Goal: Task Accomplishment & Management: Manage account settings

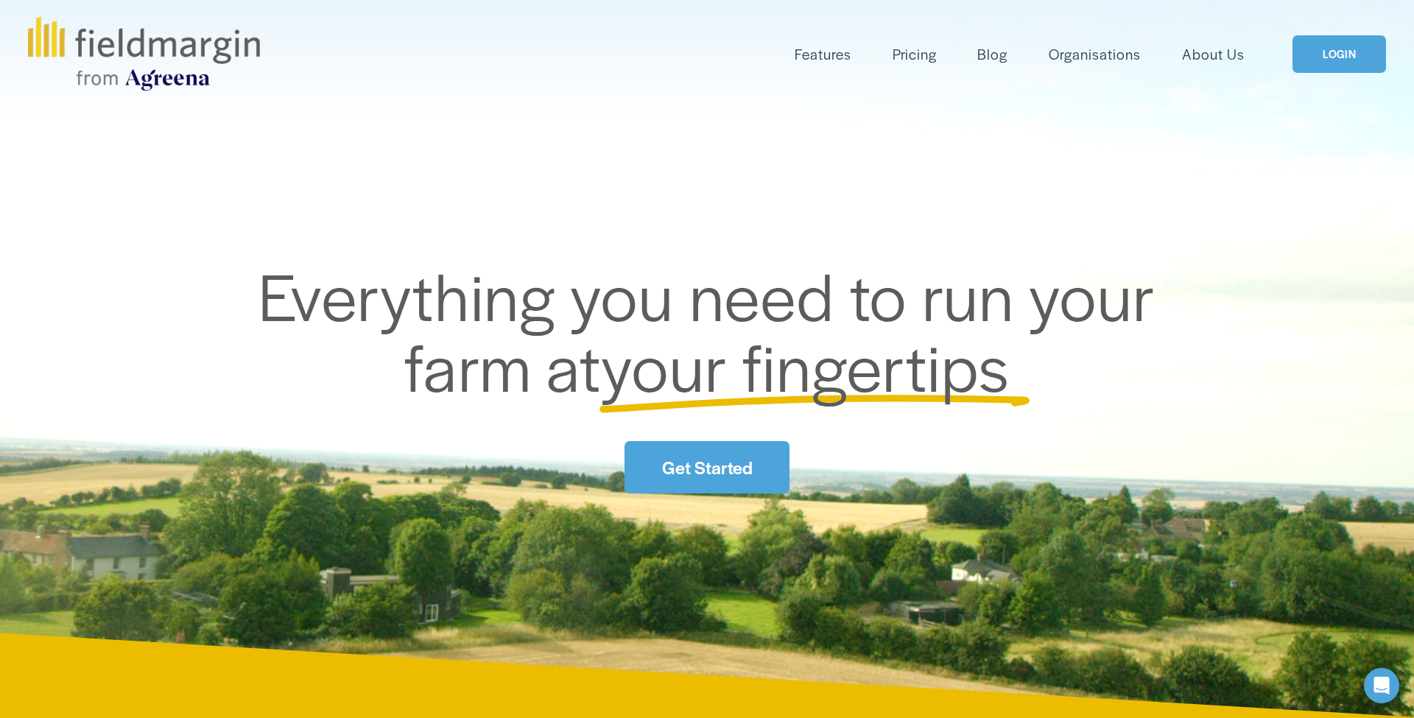
scroll to position [65, 0]
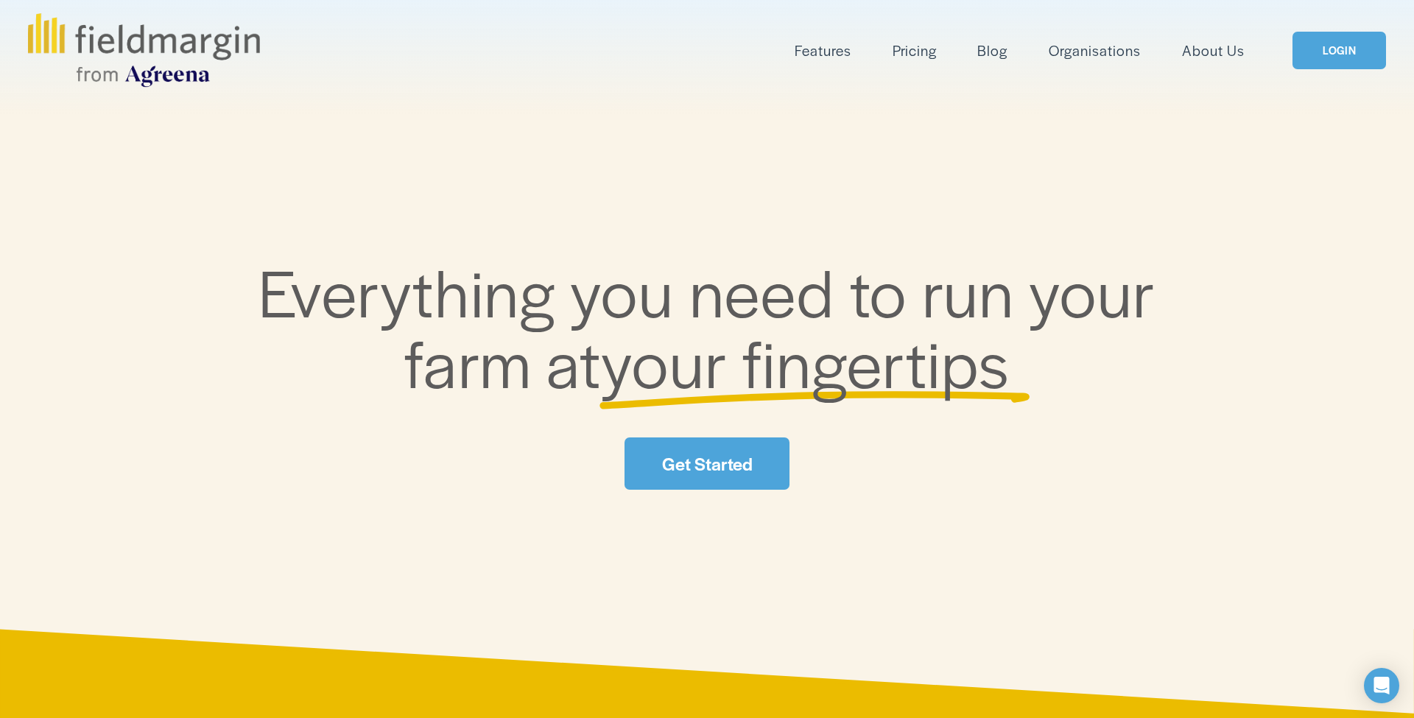
click at [1326, 57] on link "LOGIN" at bounding box center [1339, 51] width 93 height 38
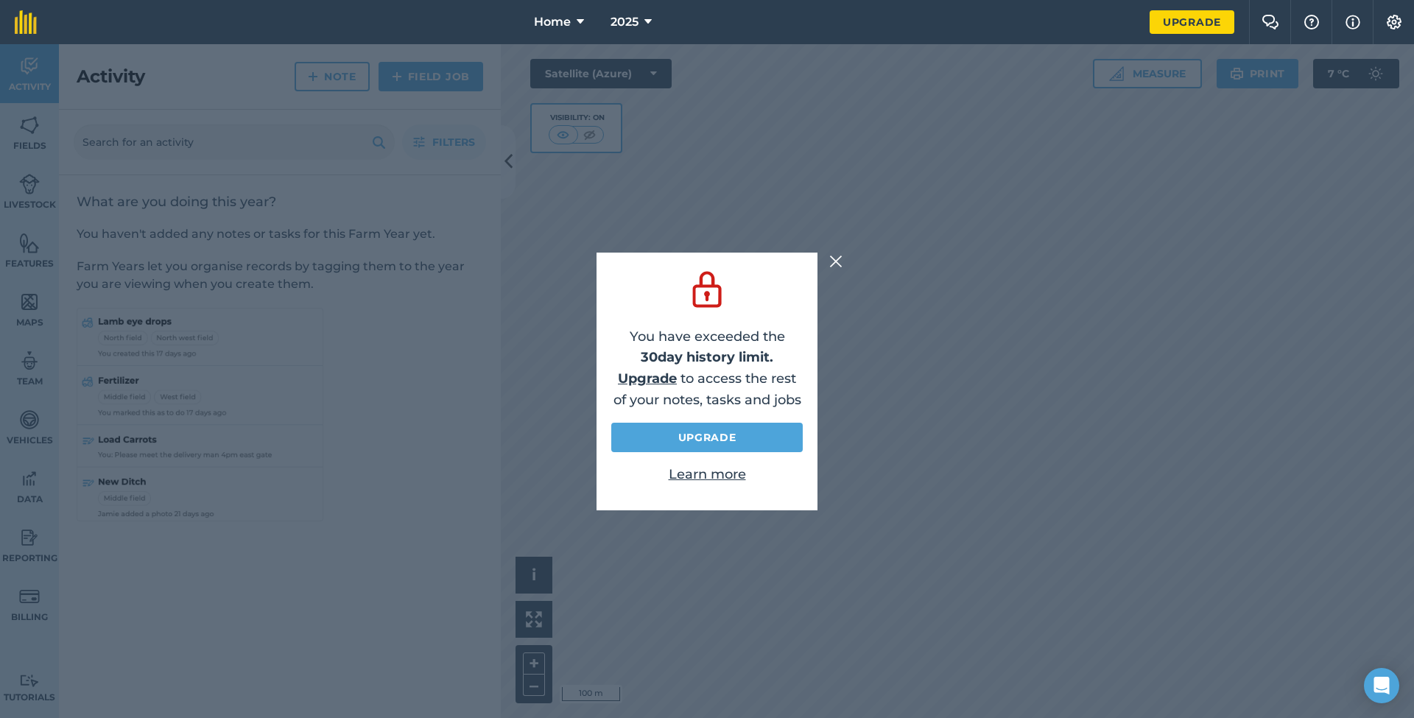
click at [835, 261] on img at bounding box center [835, 262] width 13 height 18
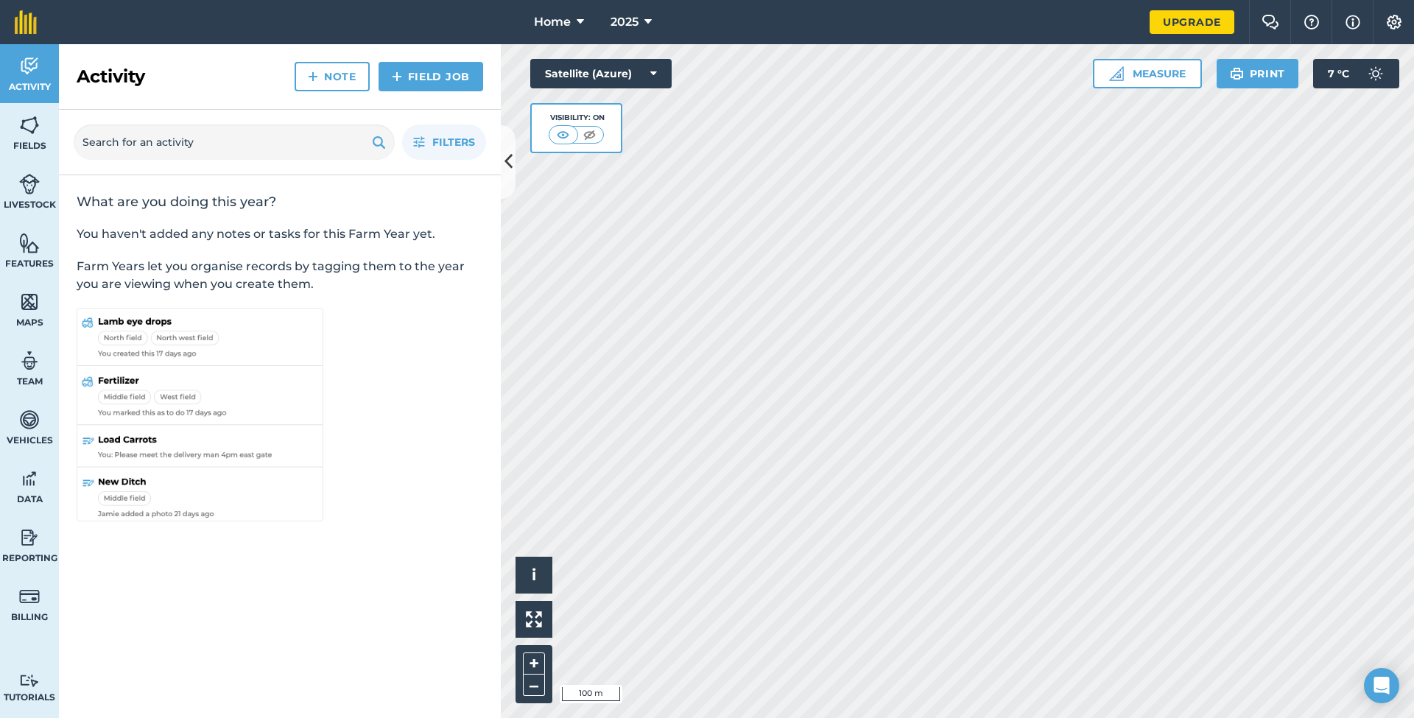
click at [563, 136] on img at bounding box center [563, 134] width 18 height 15
click at [591, 134] on img at bounding box center [589, 134] width 18 height 15
click at [591, 133] on img at bounding box center [590, 134] width 18 height 15
click at [570, 135] on img at bounding box center [564, 134] width 18 height 15
click at [617, 120] on div "Visibility: On" at bounding box center [576, 128] width 92 height 50
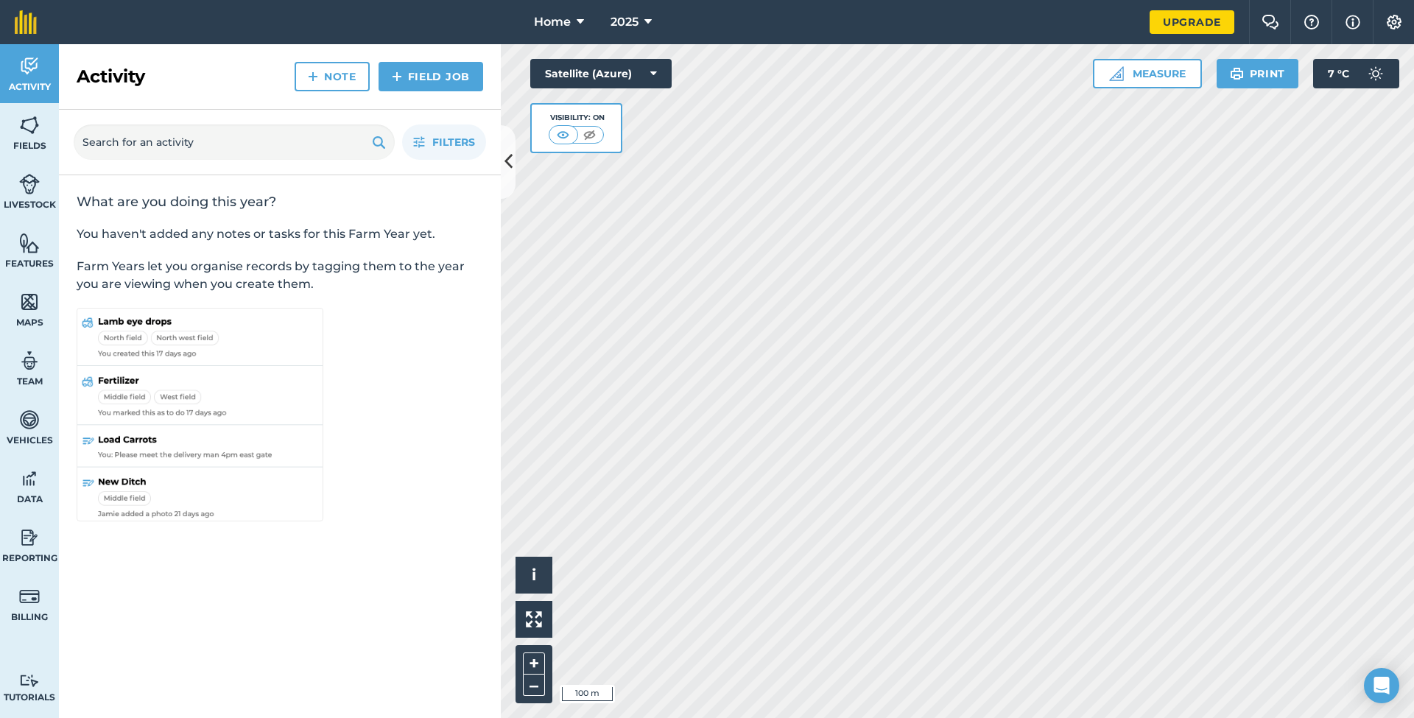
click at [654, 70] on icon at bounding box center [653, 73] width 7 height 15
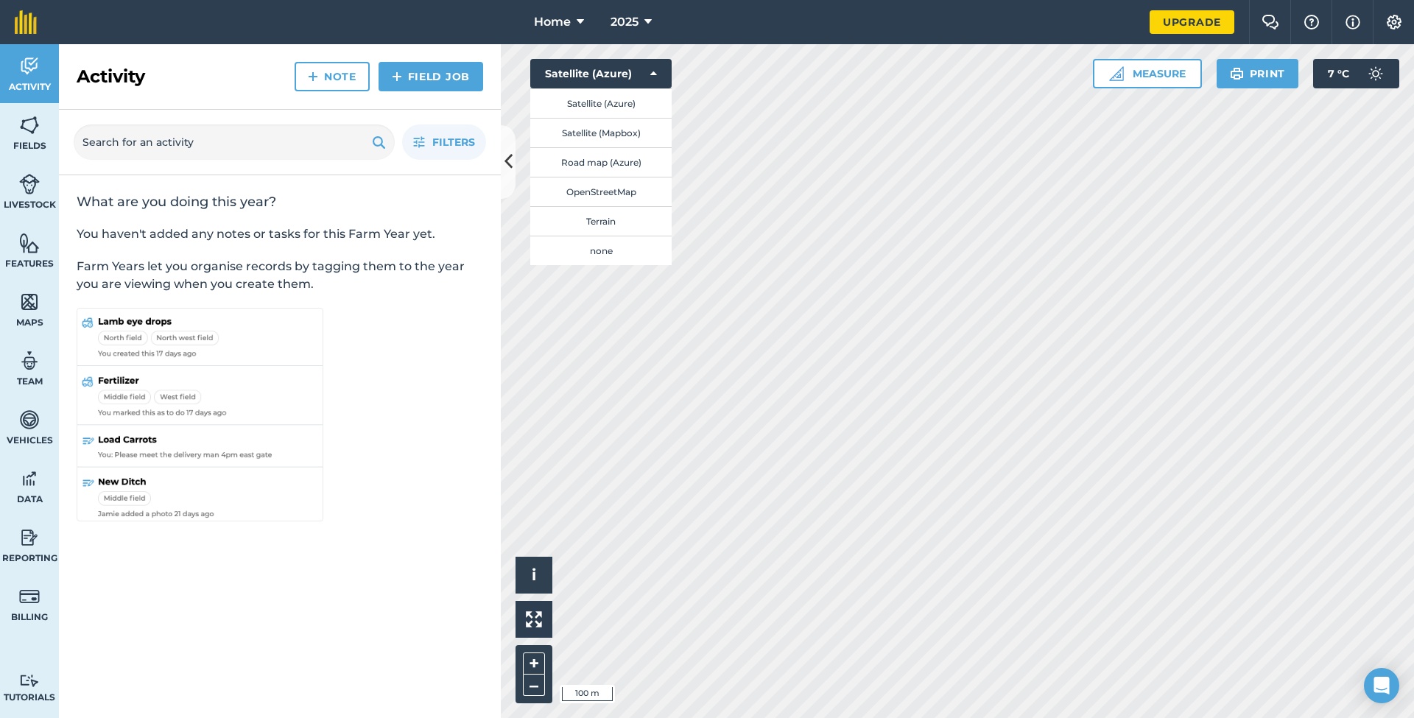
click at [651, 71] on icon at bounding box center [653, 73] width 7 height 15
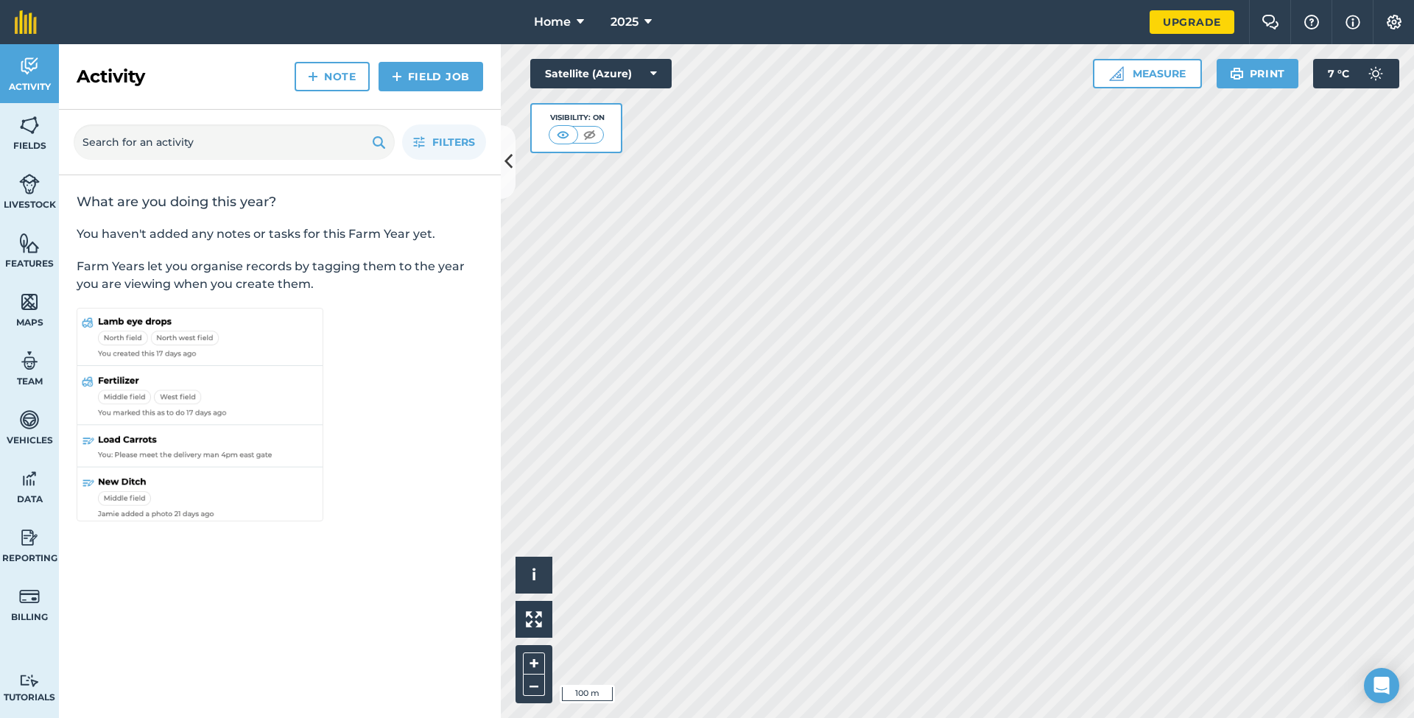
click at [27, 251] on img at bounding box center [29, 243] width 21 height 22
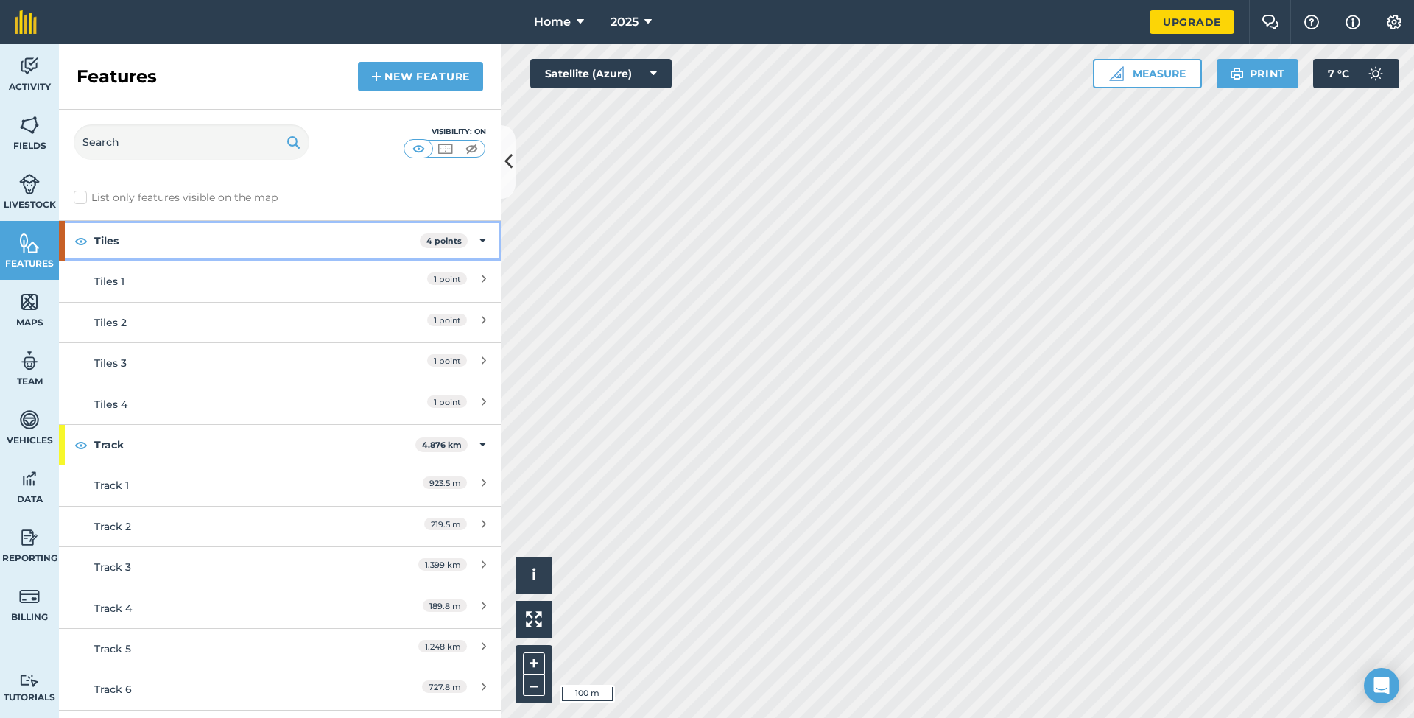
click at [483, 240] on icon at bounding box center [483, 241] width 7 height 16
click at [483, 240] on icon at bounding box center [485, 241] width 4 height 16
click at [524, 179] on div "Activity Fields Livestock Features Maps Team Vehicles Data Reporting Billing Tu…" at bounding box center [707, 381] width 1414 height 674
click at [510, 158] on icon at bounding box center [509, 162] width 8 height 26
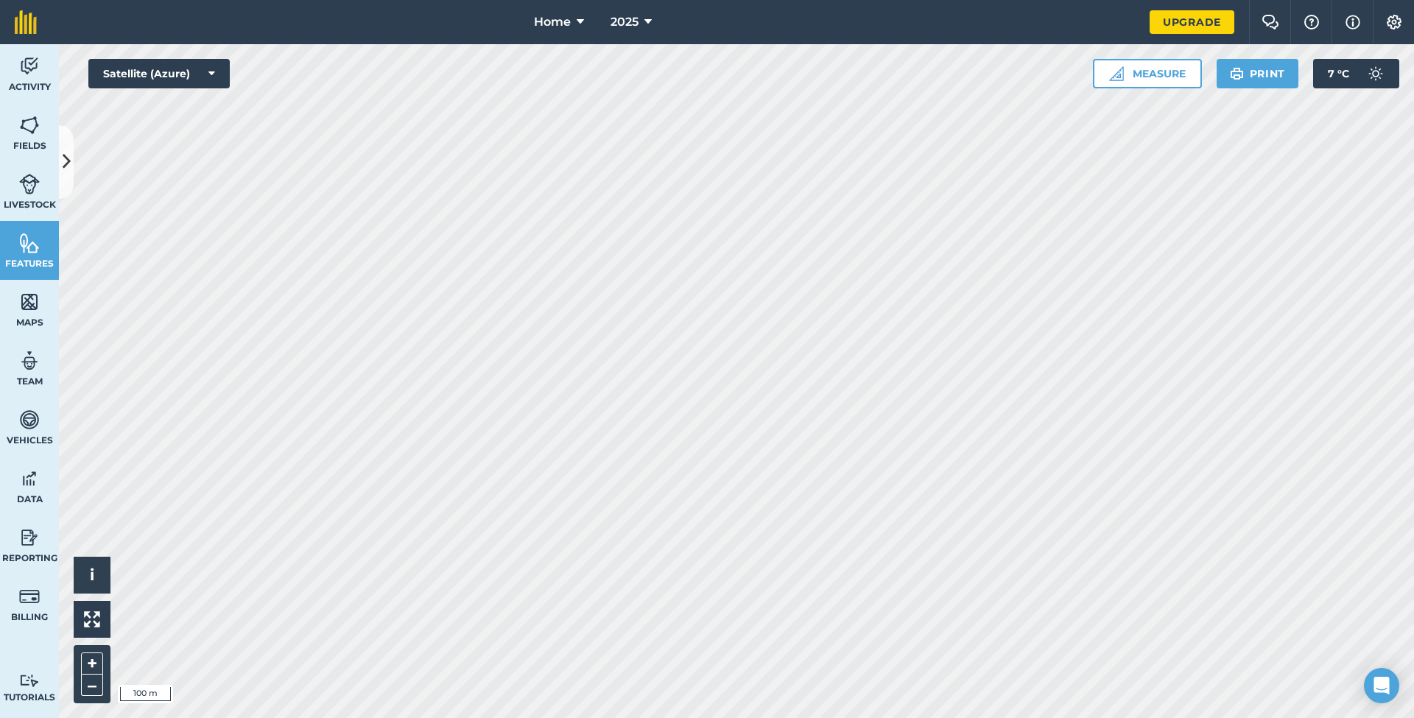
click at [68, 161] on icon at bounding box center [67, 162] width 8 height 26
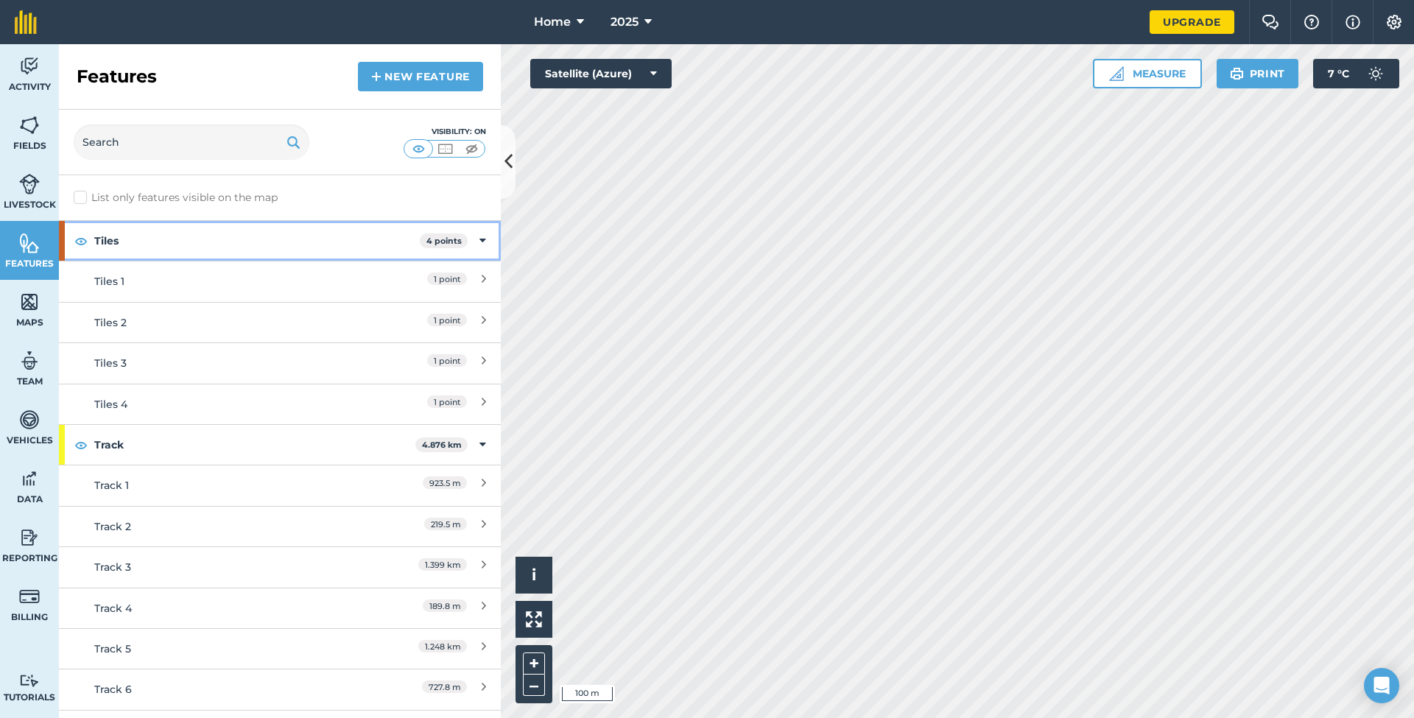
click at [485, 240] on icon at bounding box center [483, 241] width 7 height 16
click at [481, 242] on div "Tiles 4 points" at bounding box center [280, 241] width 442 height 40
click at [472, 150] on img at bounding box center [472, 148] width 18 height 15
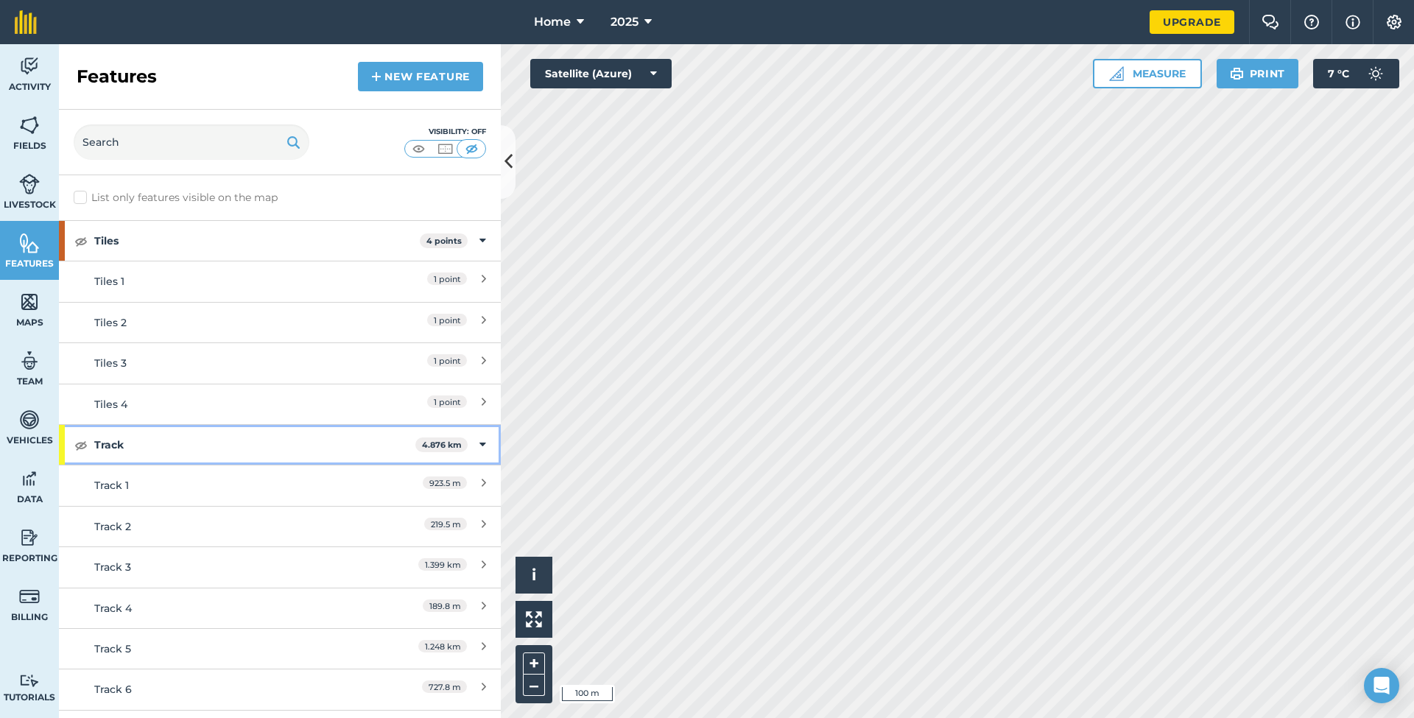
click at [481, 442] on icon at bounding box center [483, 445] width 7 height 16
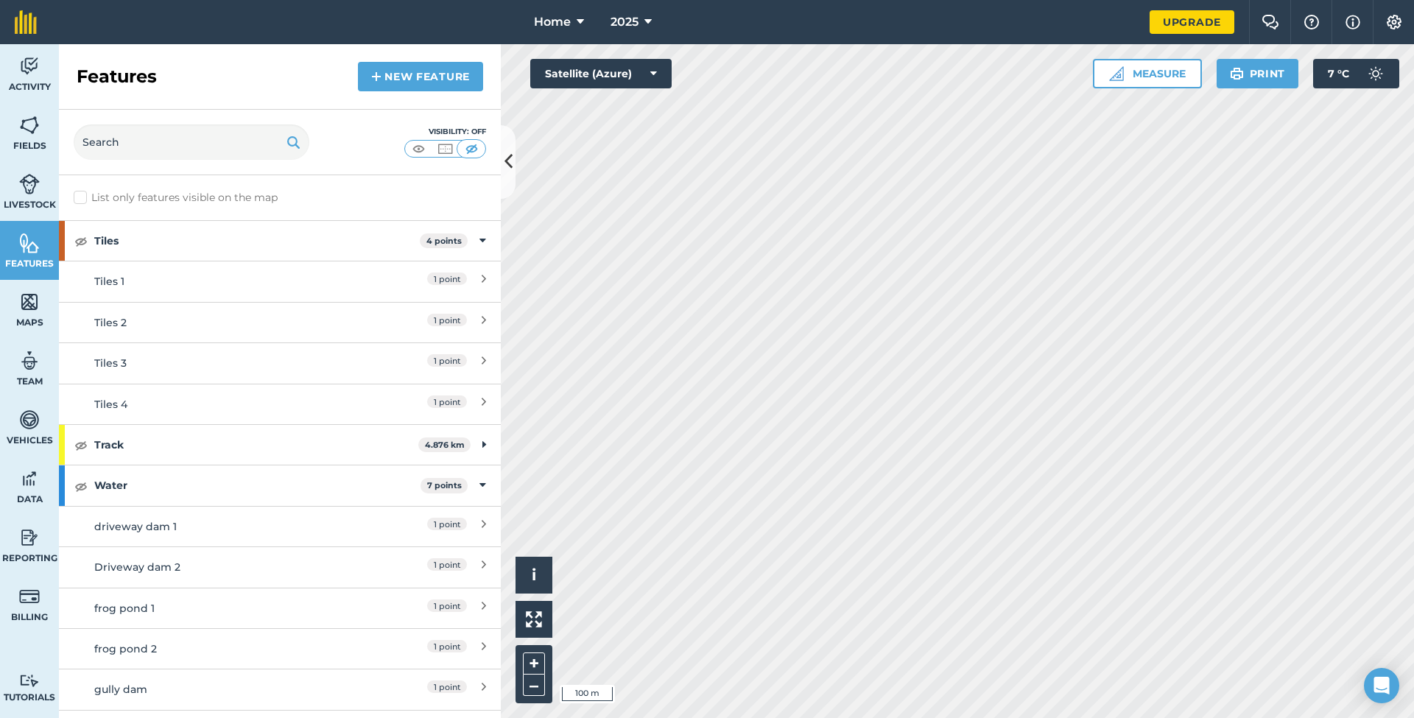
click at [425, 151] on img at bounding box center [419, 148] width 18 height 15
click at [81, 239] on img at bounding box center [80, 241] width 13 height 18
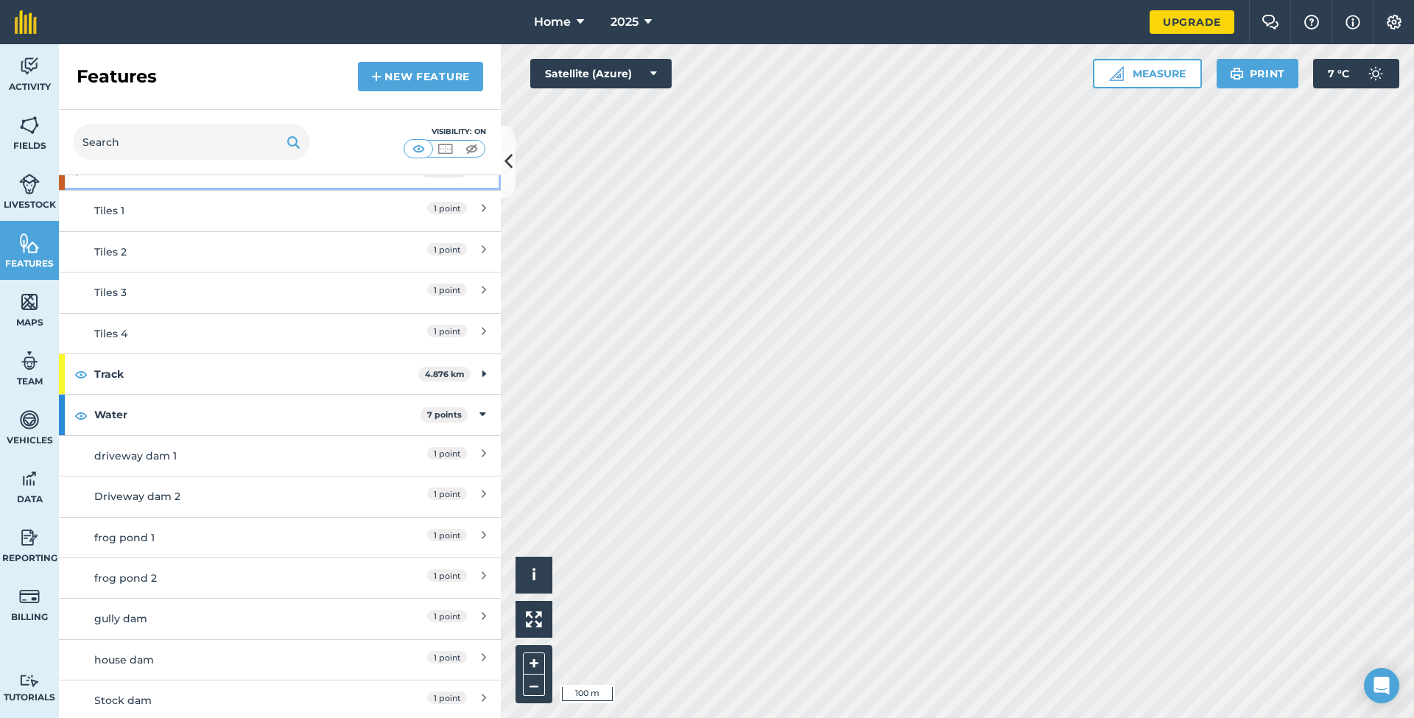
scroll to position [69, 0]
click at [480, 415] on icon at bounding box center [483, 416] width 7 height 16
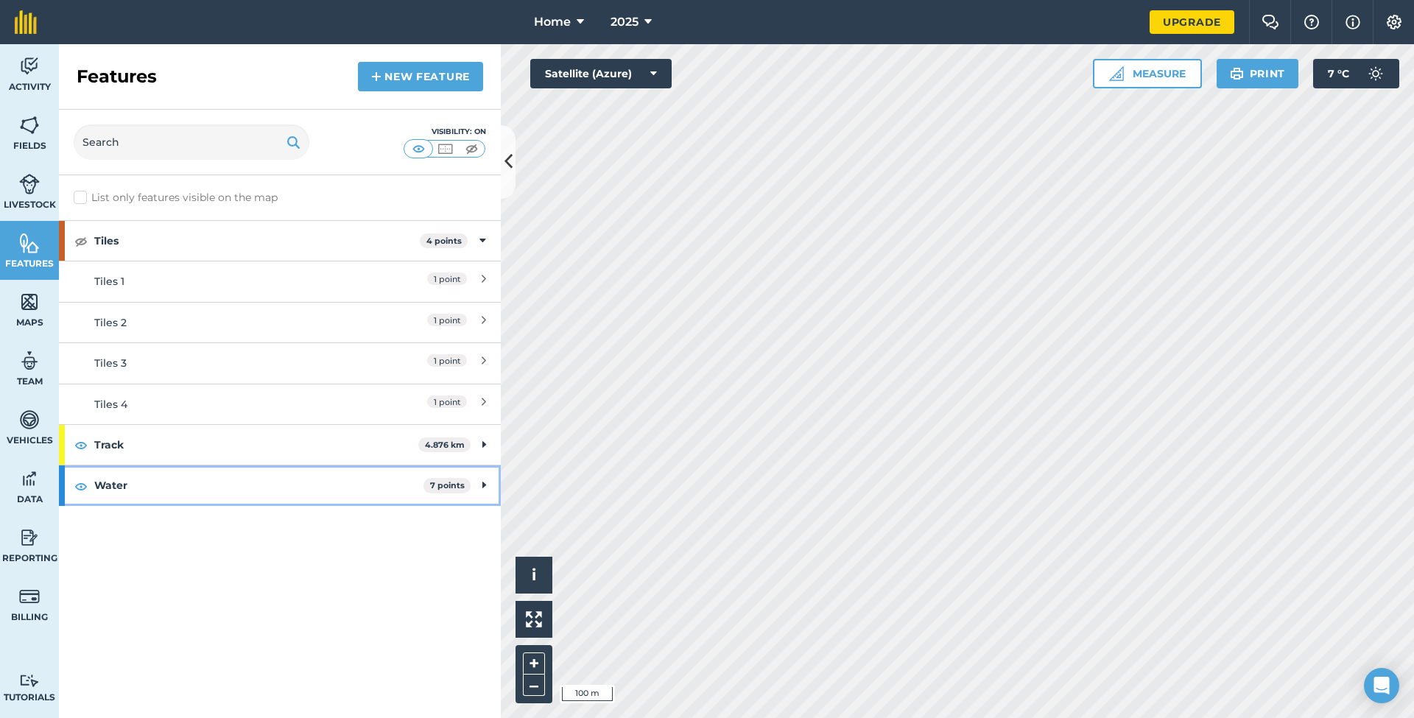
click at [483, 481] on icon at bounding box center [485, 485] width 4 height 16
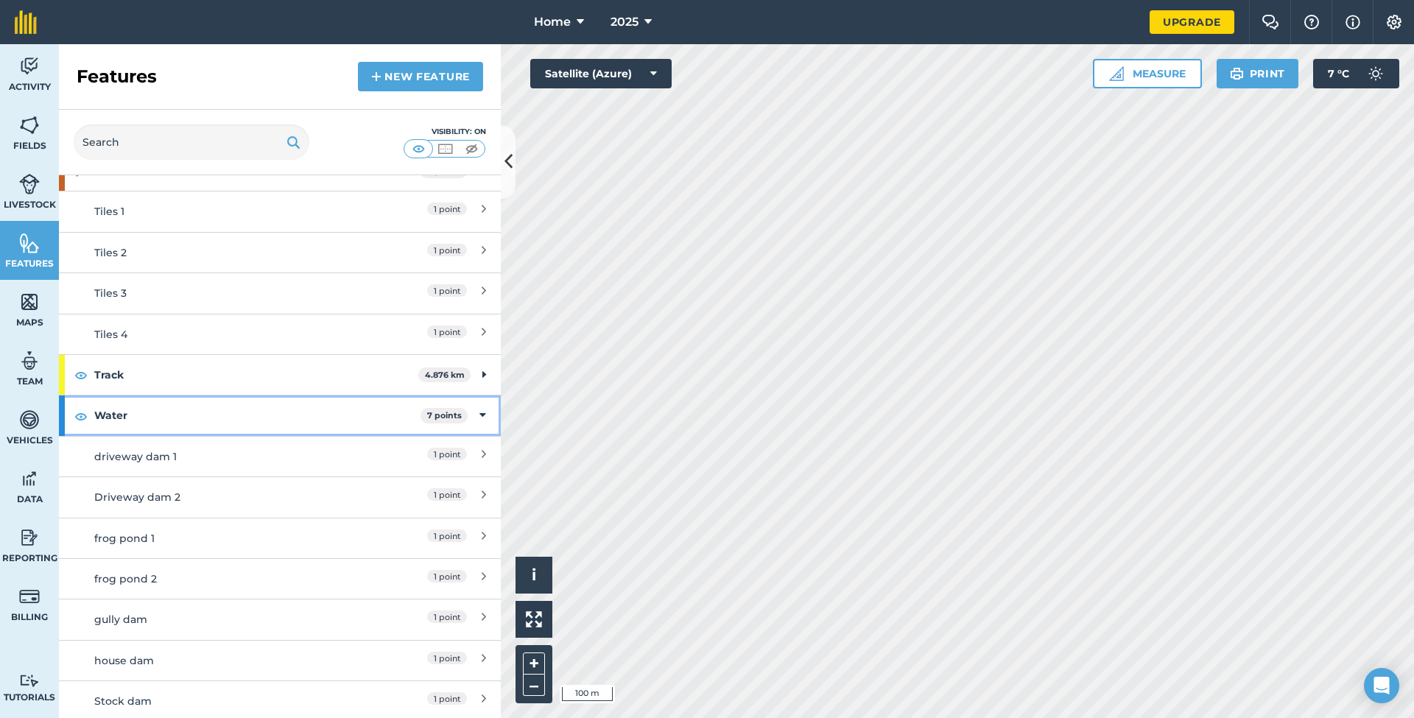
scroll to position [69, 0]
click at [130, 536] on div "frog pond 1" at bounding box center [225, 539] width 262 height 16
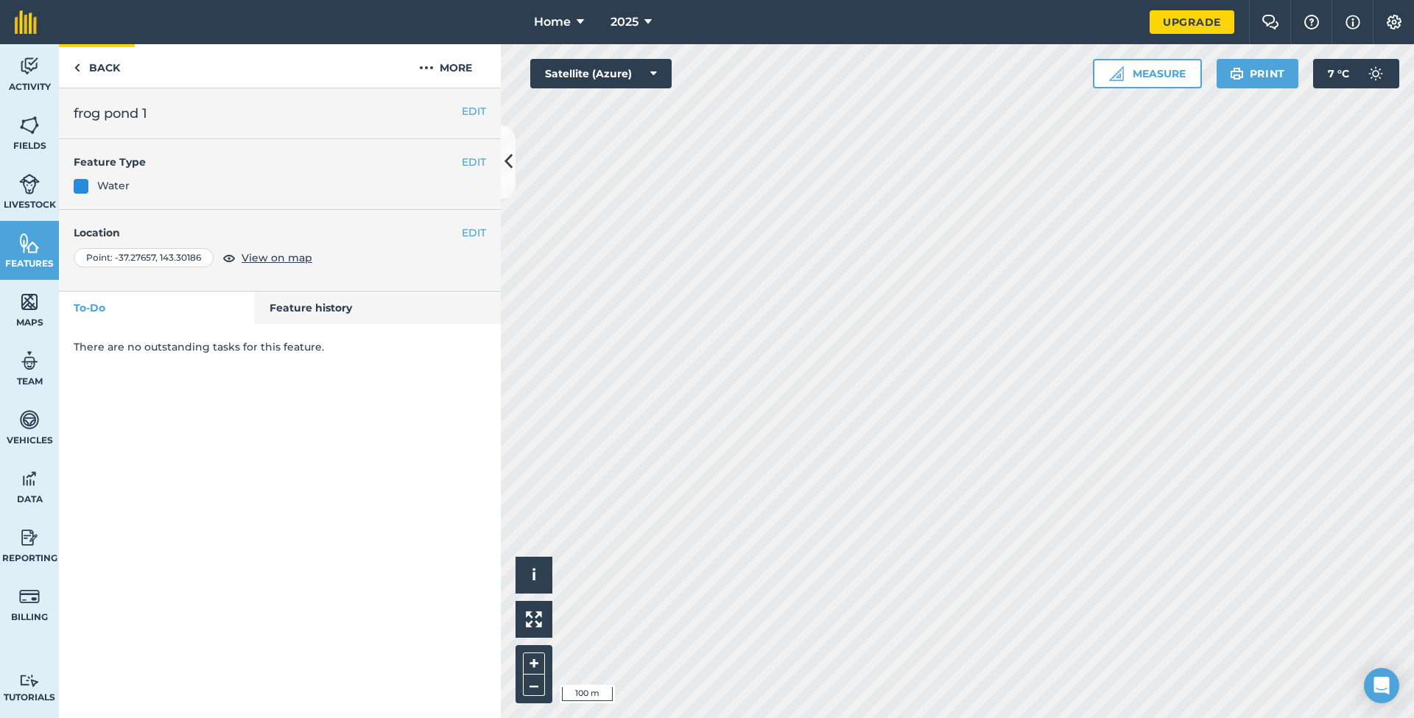
click at [77, 66] on img at bounding box center [77, 68] width 7 height 18
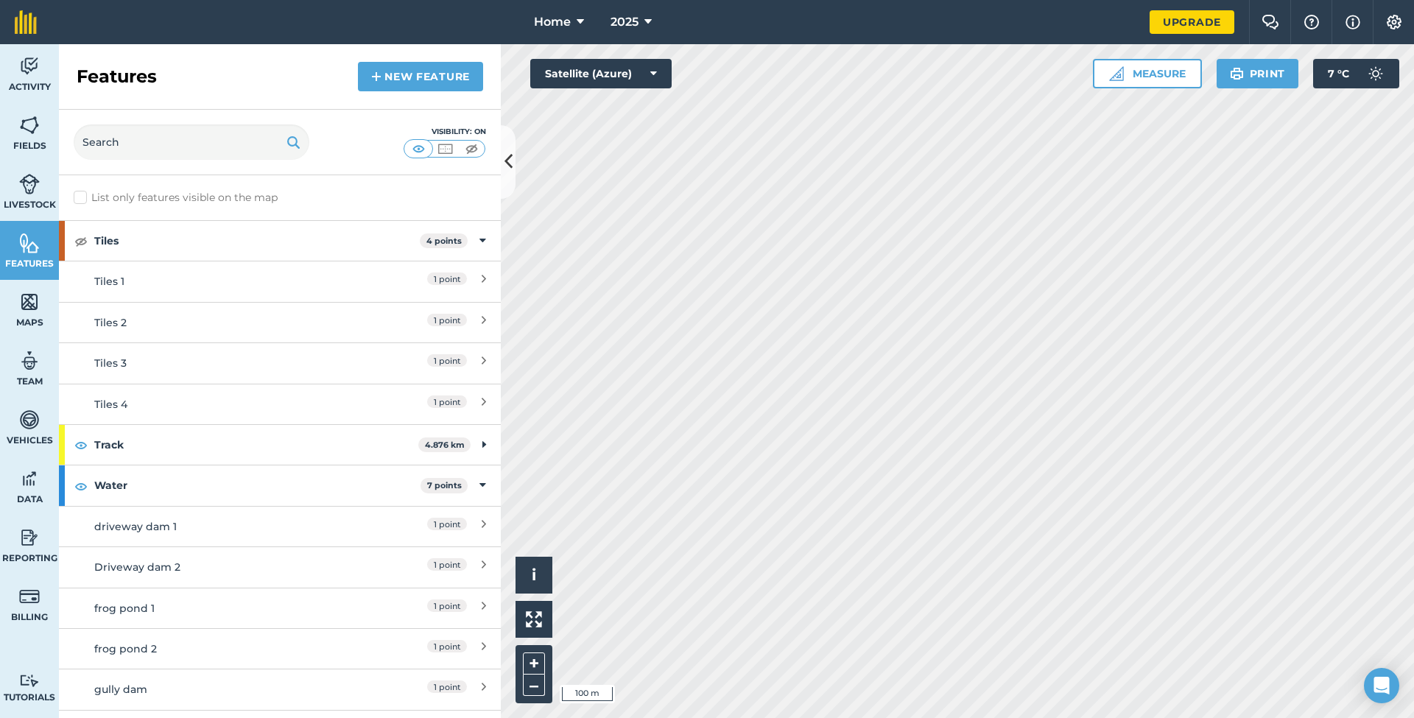
click at [486, 602] on link "frog pond 1 1 point" at bounding box center [280, 608] width 442 height 41
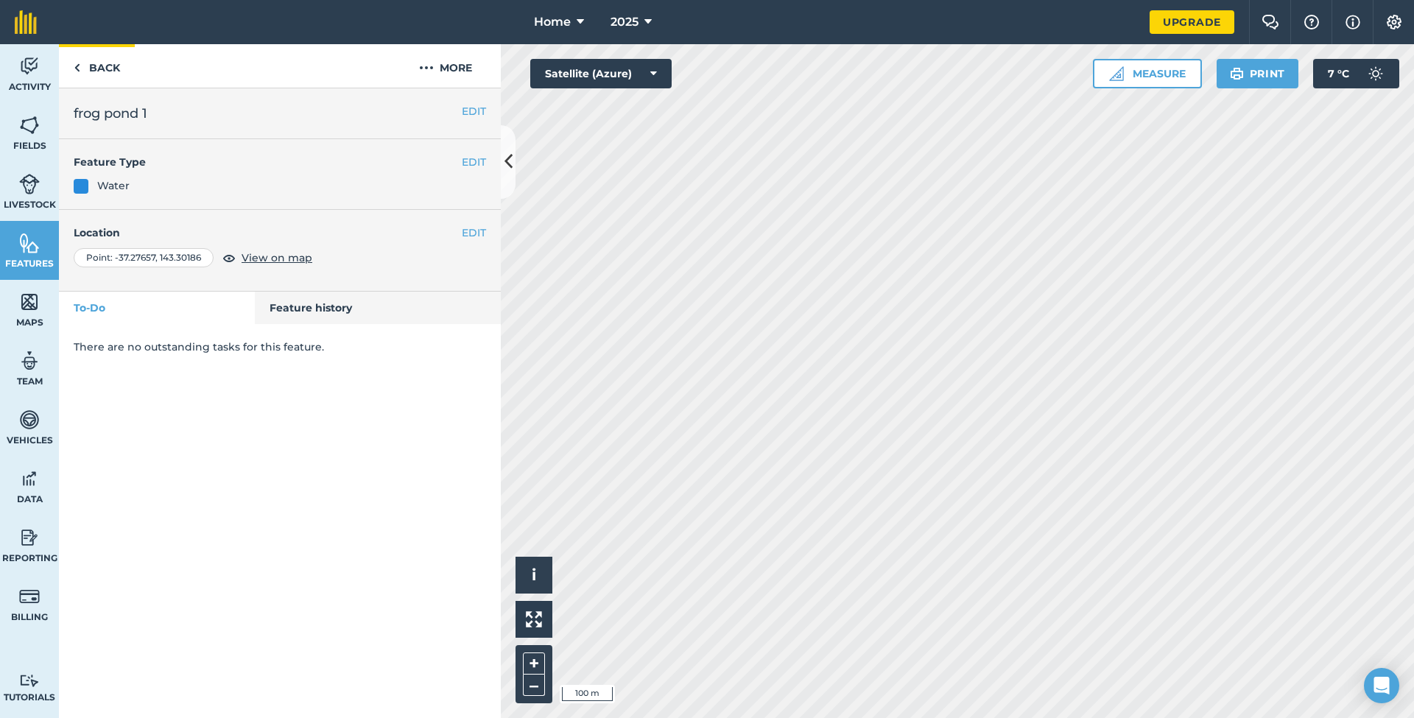
click at [77, 67] on img at bounding box center [77, 68] width 7 height 18
click at [455, 62] on button "More" at bounding box center [445, 65] width 110 height 43
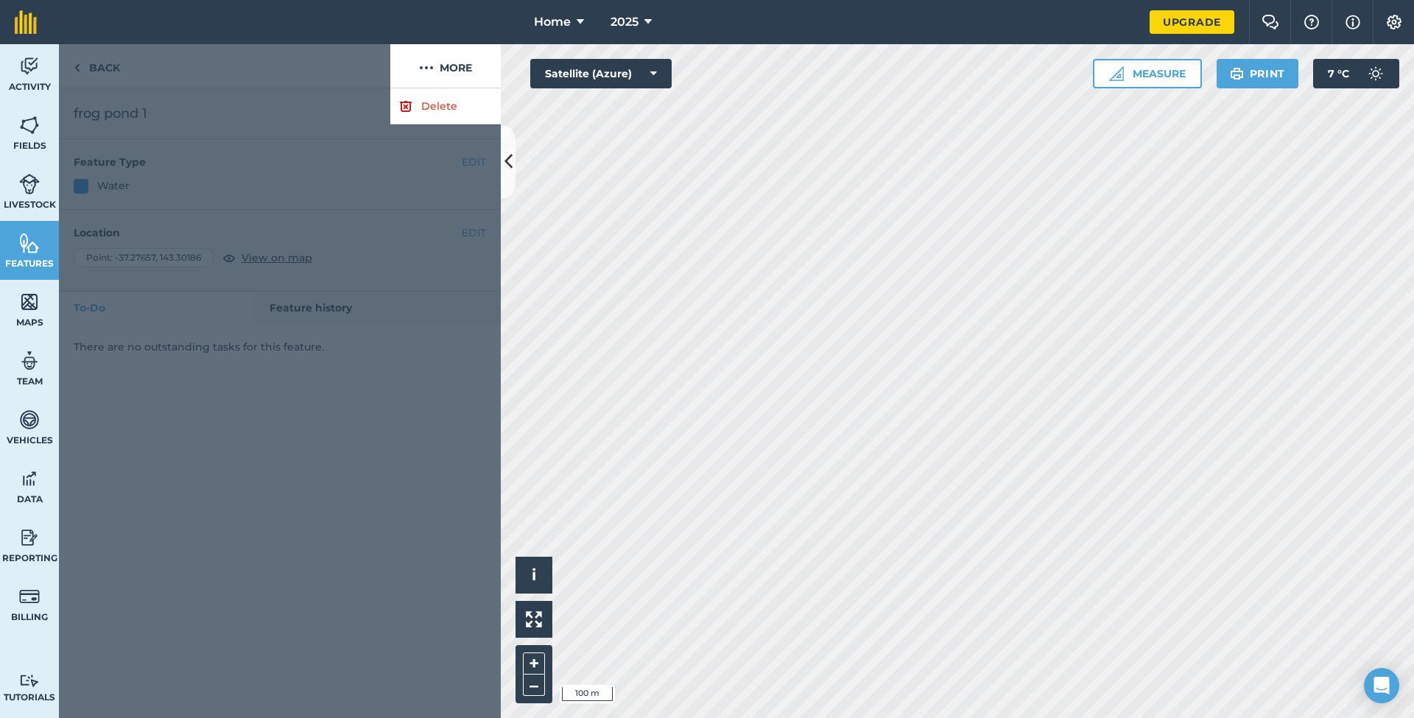
click at [334, 192] on div at bounding box center [280, 403] width 442 height 630
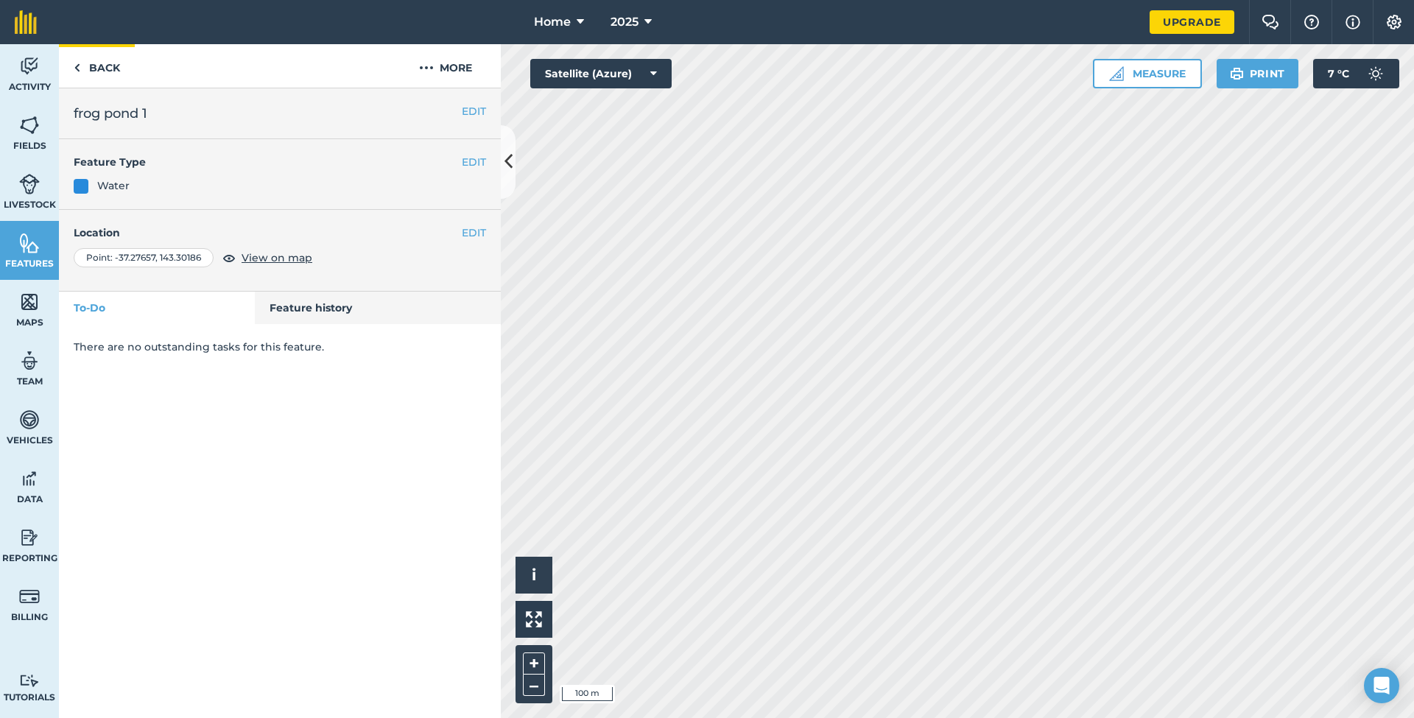
click at [77, 62] on img at bounding box center [77, 68] width 7 height 18
click at [18, 255] on link "Features" at bounding box center [29, 250] width 59 height 59
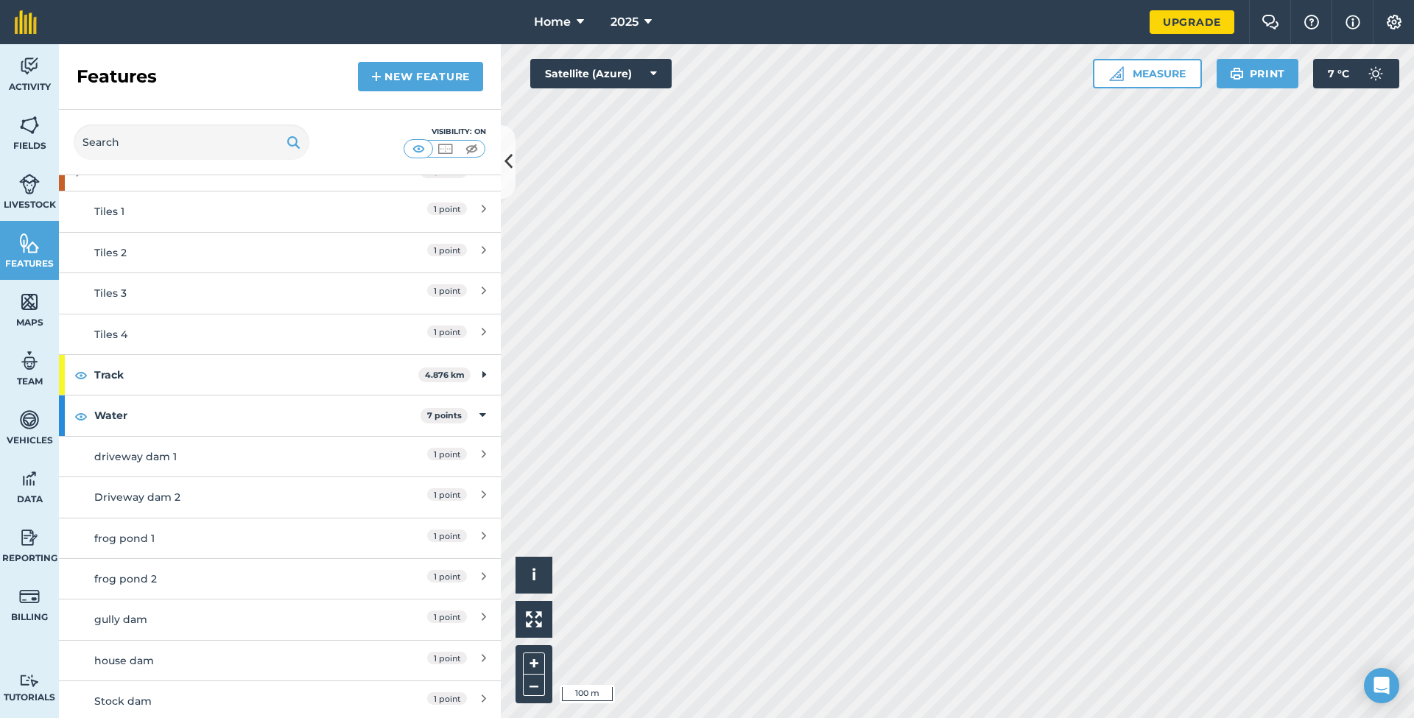
scroll to position [69, 0]
click at [34, 133] on img at bounding box center [29, 125] width 21 height 22
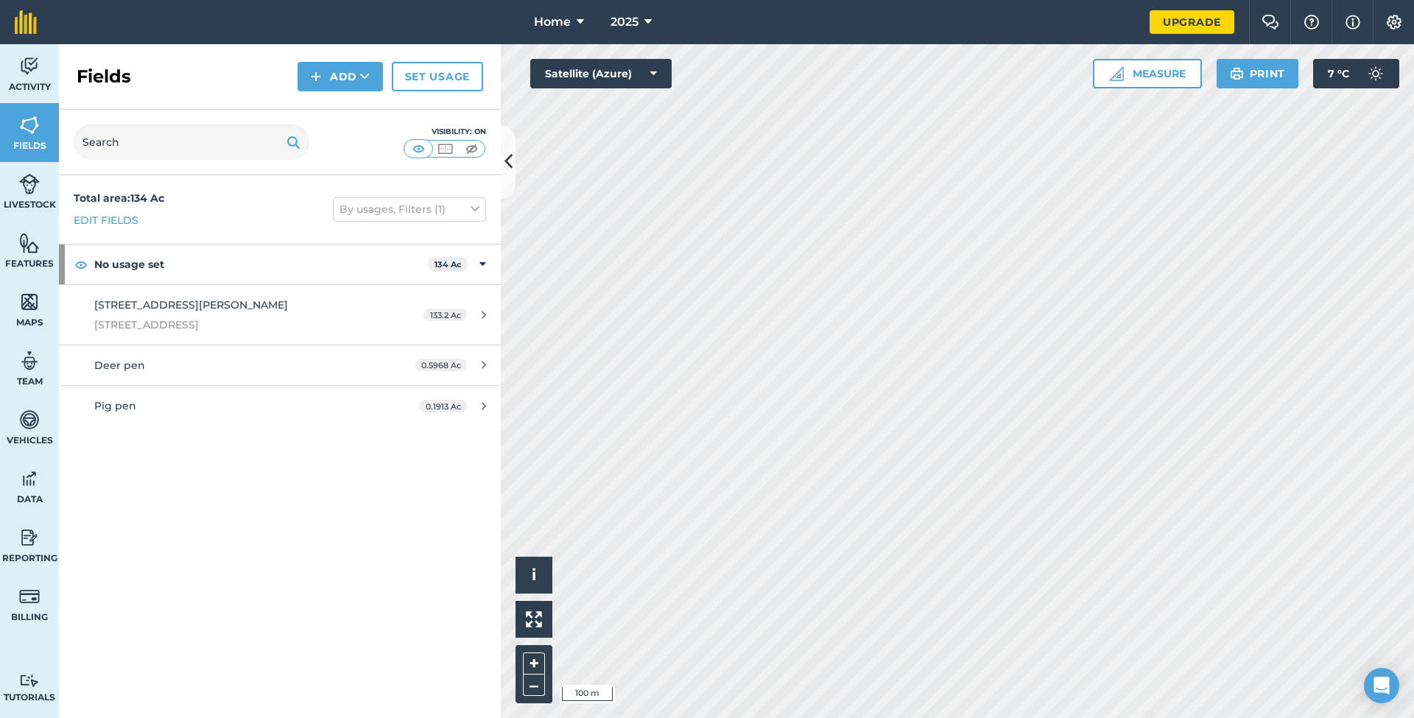
click at [24, 248] on img at bounding box center [29, 243] width 21 height 22
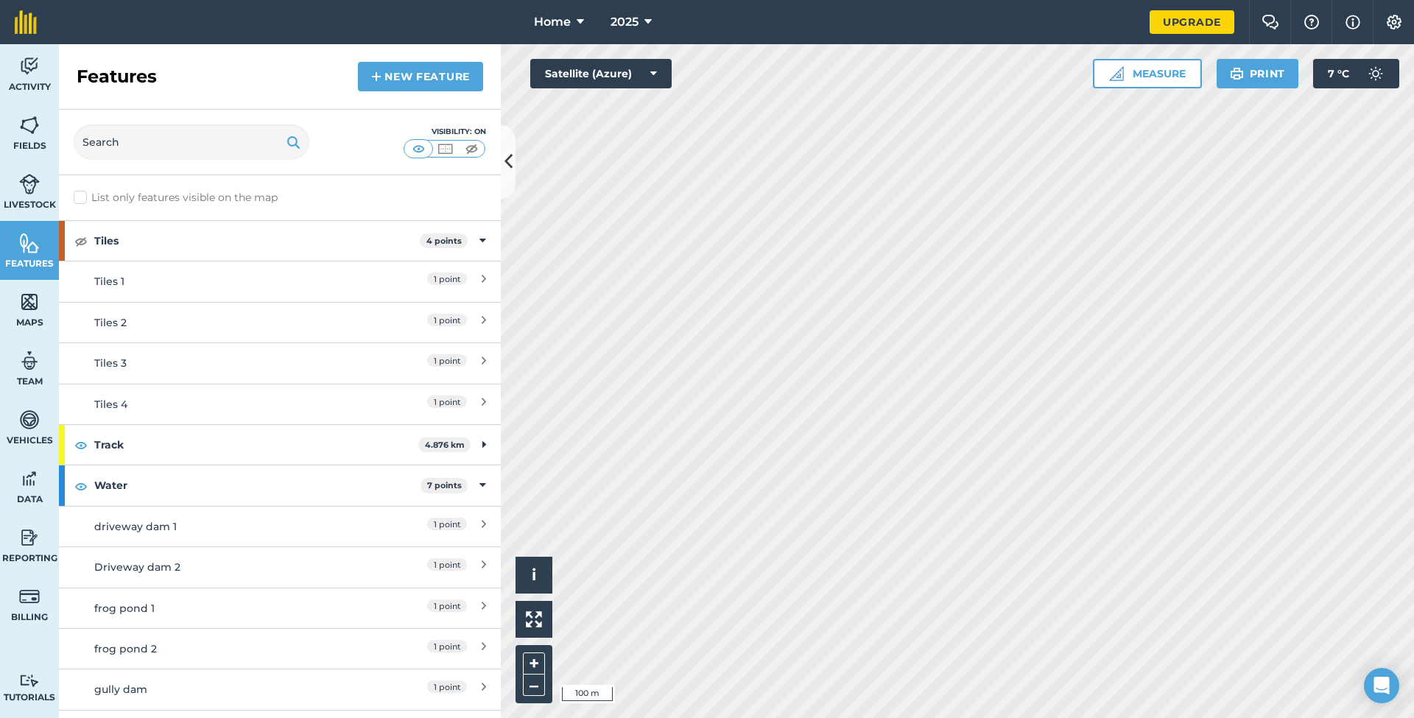
click at [296, 140] on img at bounding box center [294, 142] width 14 height 18
click at [140, 148] on input "text" at bounding box center [192, 141] width 236 height 35
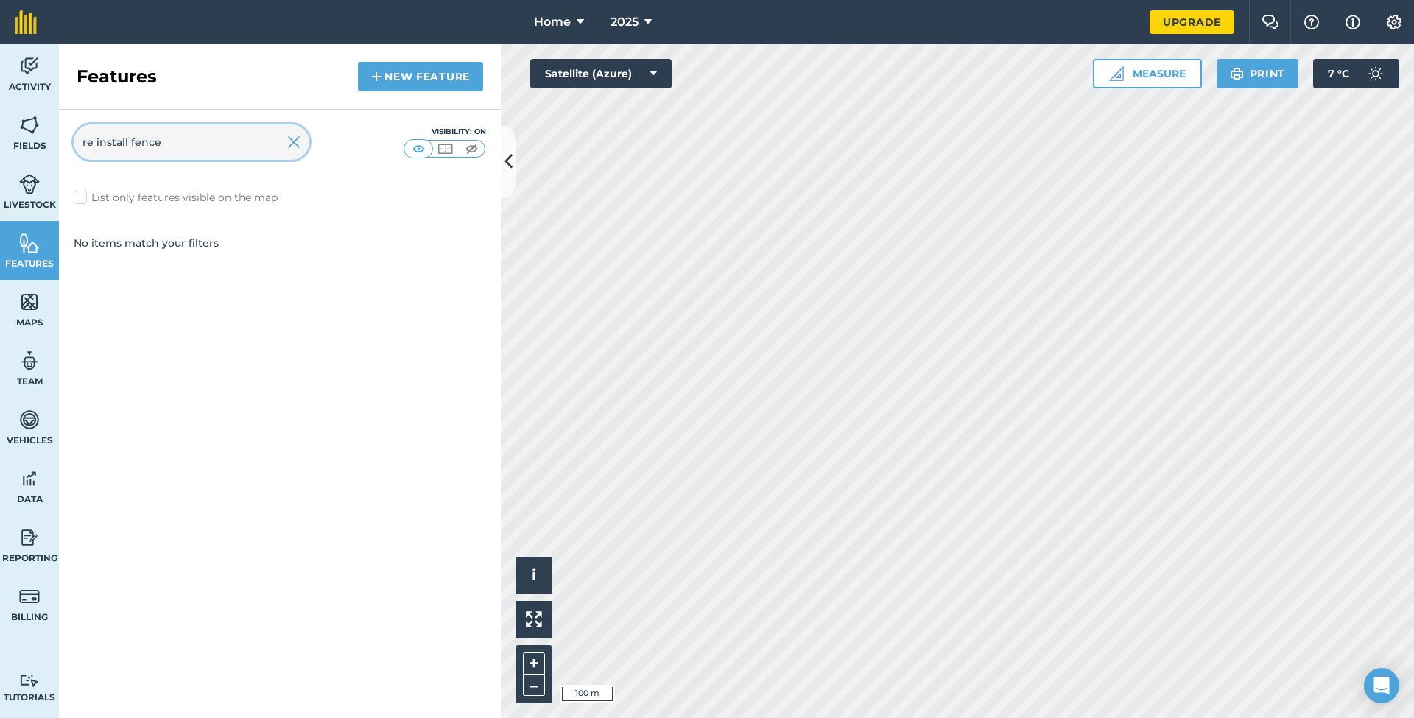
type input "re install fence"
click at [293, 144] on img at bounding box center [293, 142] width 13 height 18
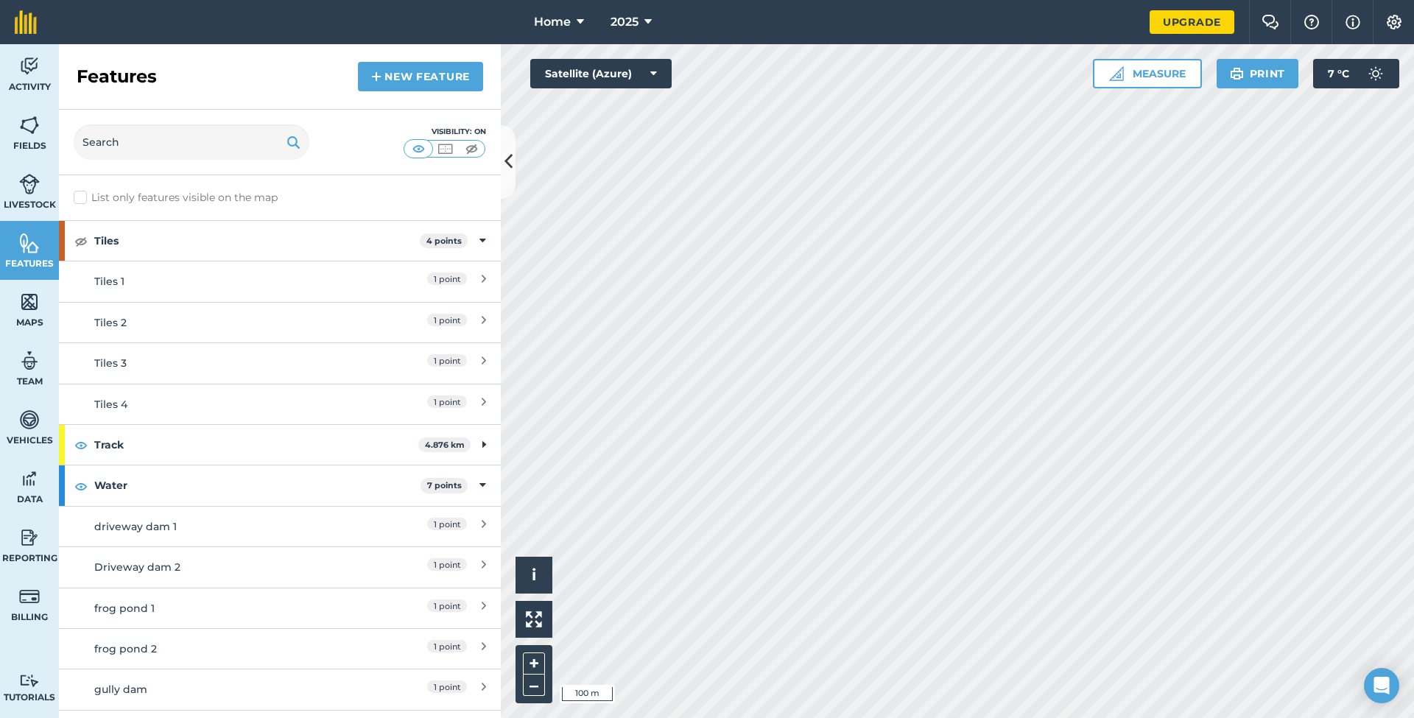
click at [32, 183] on img at bounding box center [29, 184] width 21 height 22
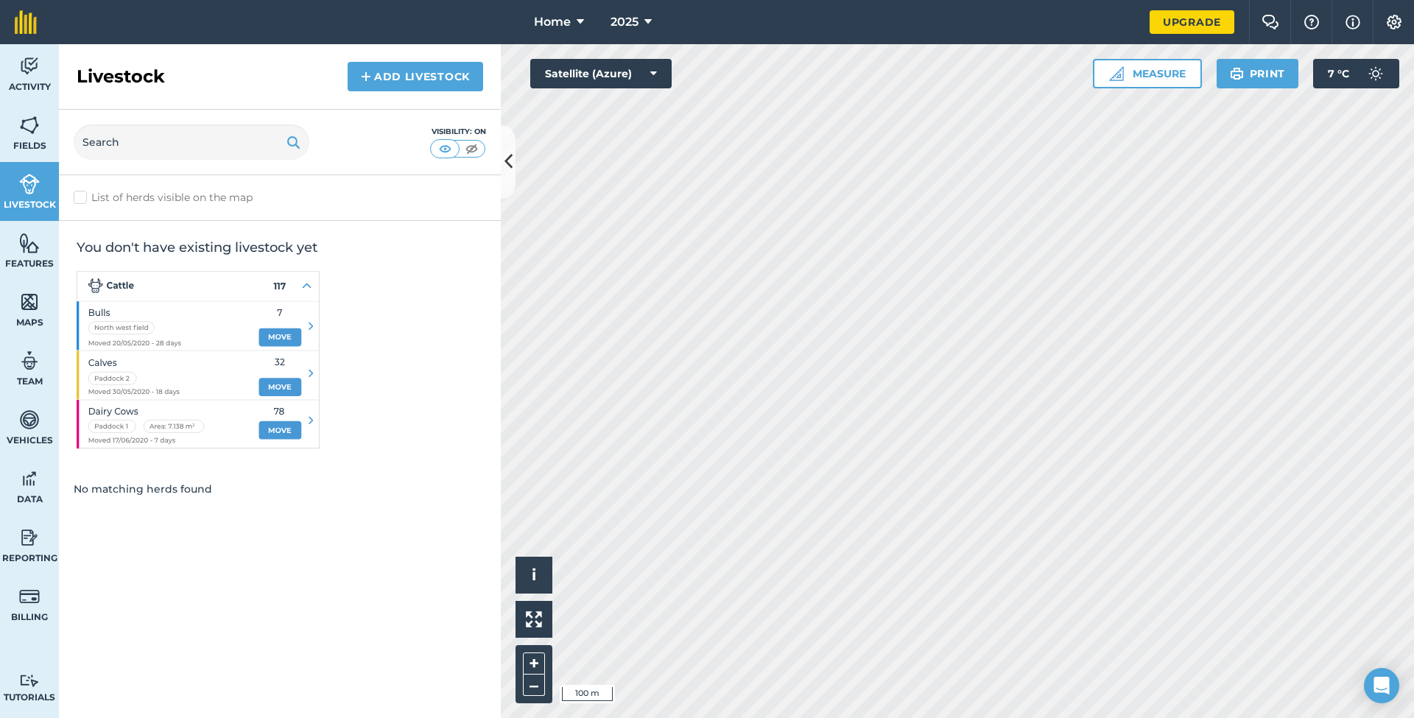
click at [26, 133] on img at bounding box center [29, 125] width 21 height 22
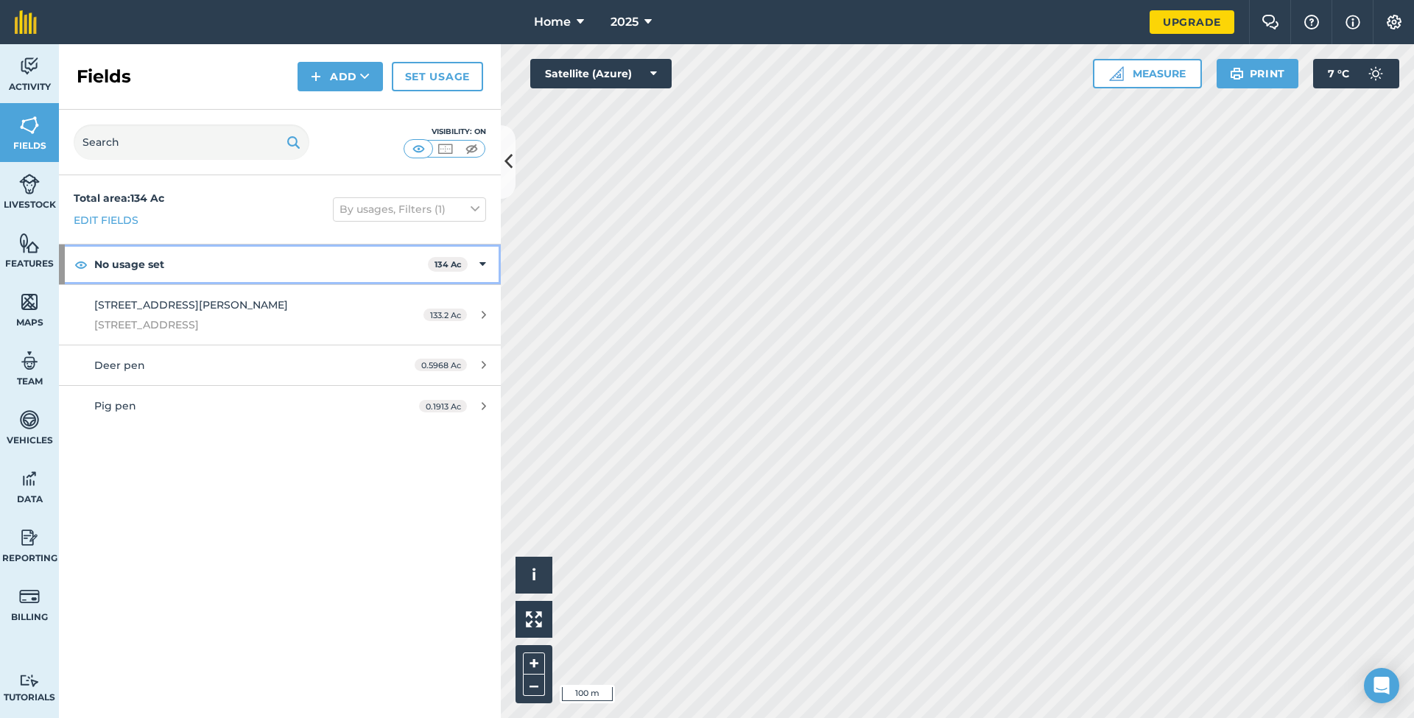
click at [80, 264] on img at bounding box center [80, 265] width 13 height 18
click at [483, 264] on icon at bounding box center [483, 264] width 7 height 16
click at [483, 264] on icon at bounding box center [485, 264] width 4 height 16
click at [479, 361] on div "0.5968 Ac" at bounding box center [450, 365] width 101 height 12
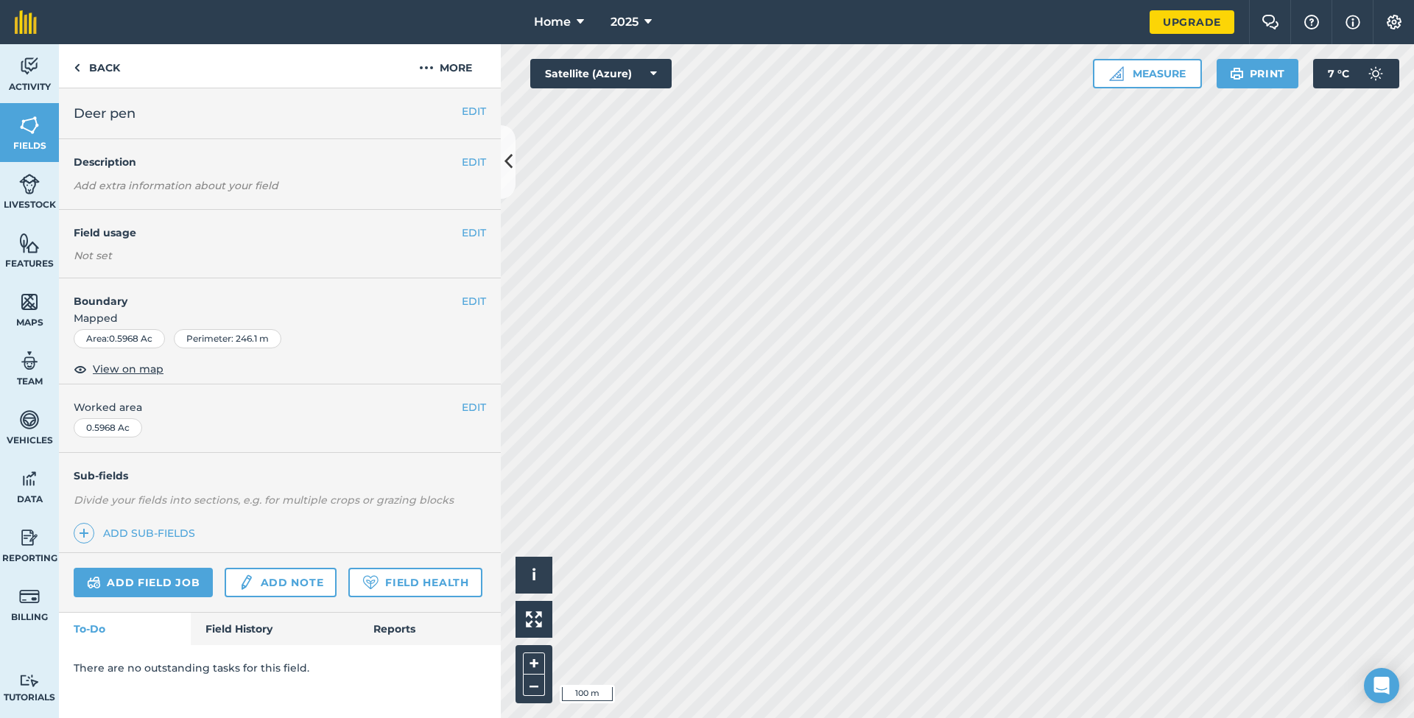
click at [79, 367] on img at bounding box center [80, 369] width 13 height 18
click at [78, 367] on img at bounding box center [80, 369] width 13 height 18
click at [475, 234] on button "EDIT" at bounding box center [474, 233] width 24 height 16
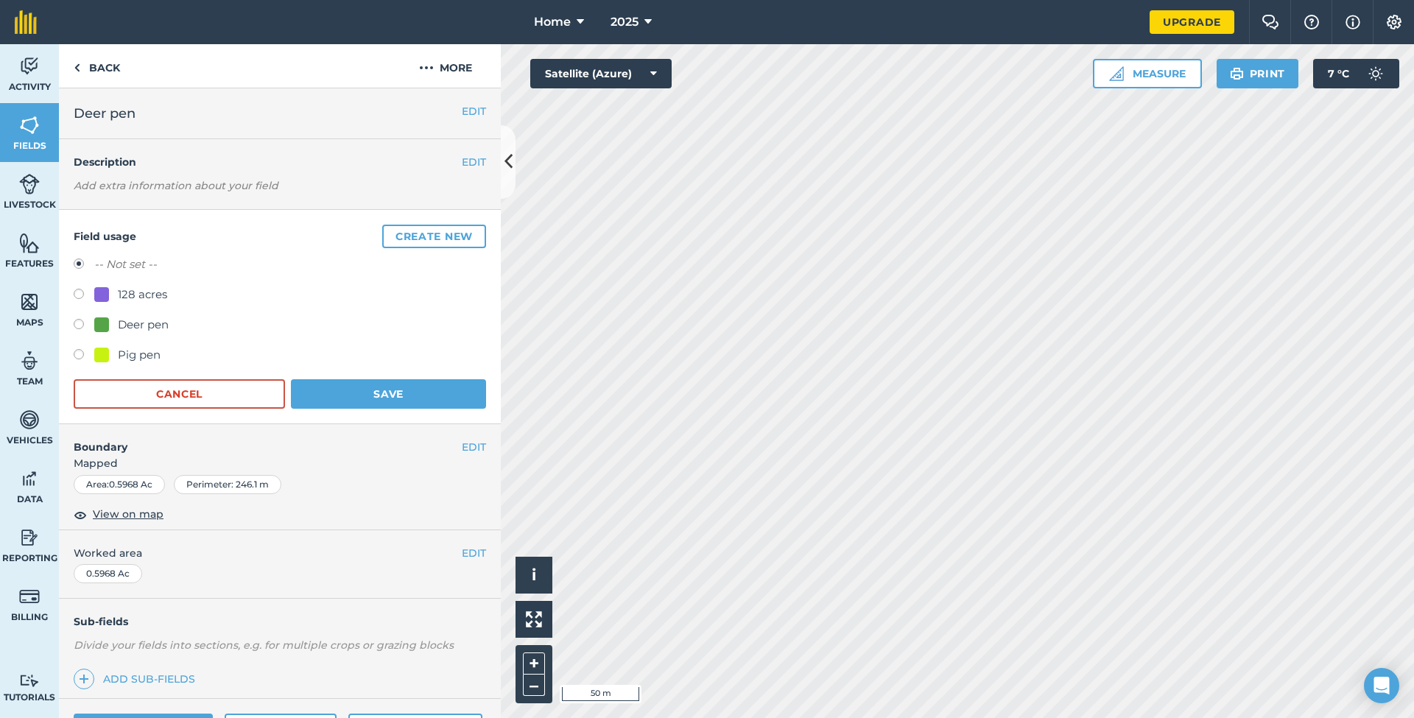
click at [77, 322] on label at bounding box center [84, 326] width 21 height 15
radio input "true"
radio input "false"
click at [80, 323] on label at bounding box center [84, 326] width 21 height 15
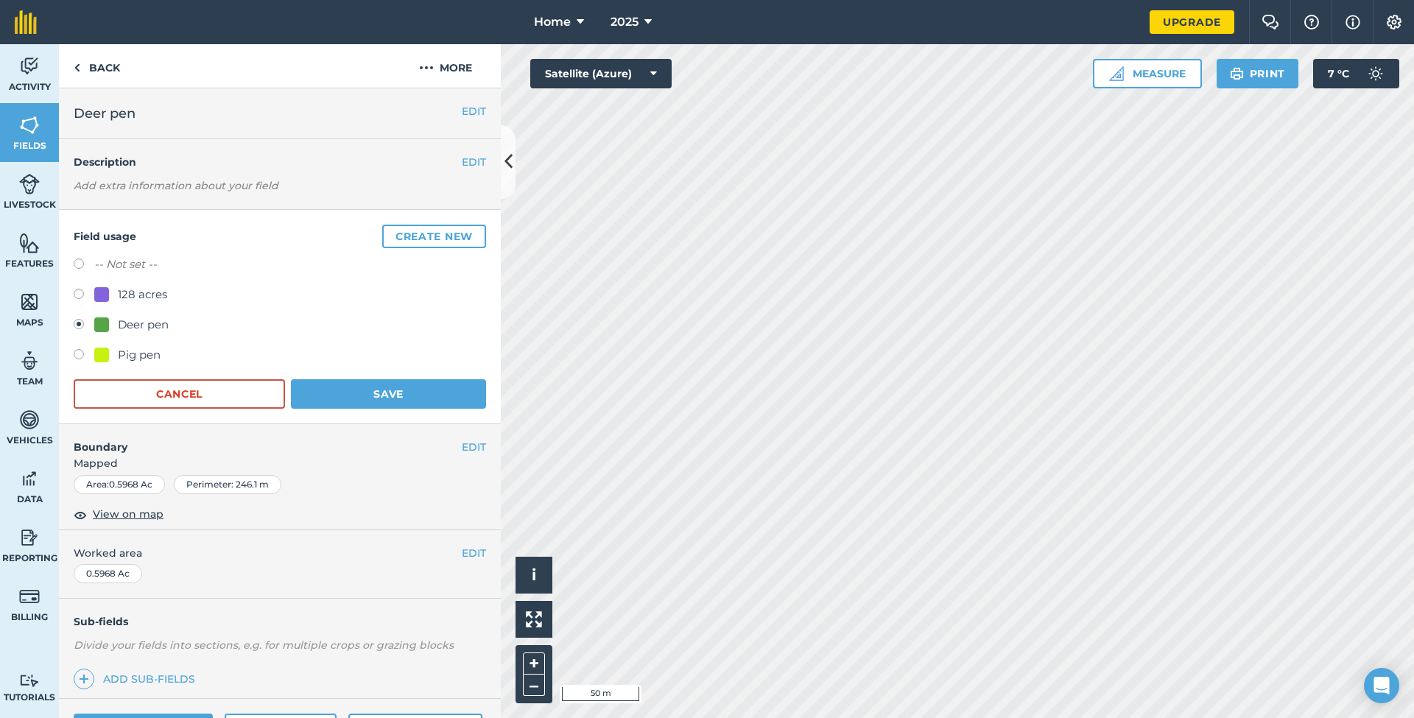
click at [81, 322] on label at bounding box center [84, 326] width 21 height 15
click at [201, 396] on button "Cancel" at bounding box center [179, 393] width 211 height 29
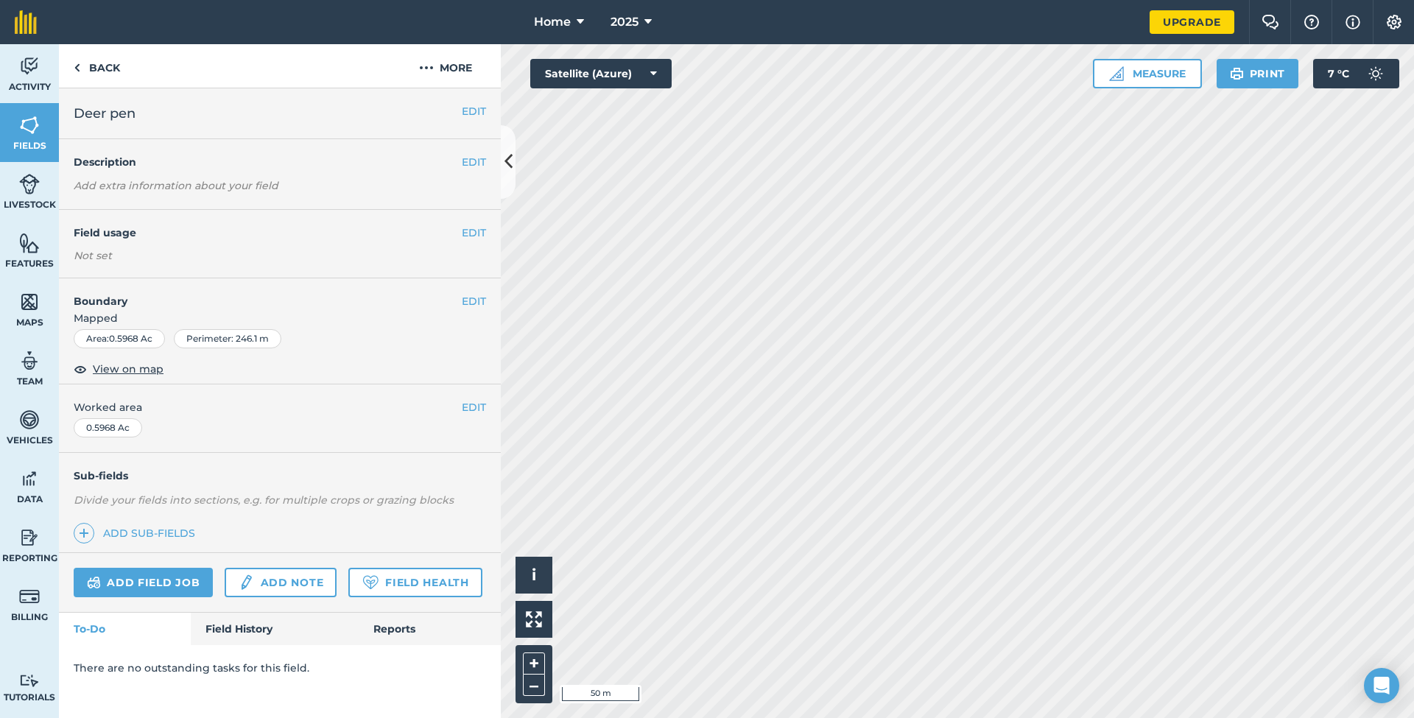
click at [34, 253] on img at bounding box center [29, 243] width 21 height 22
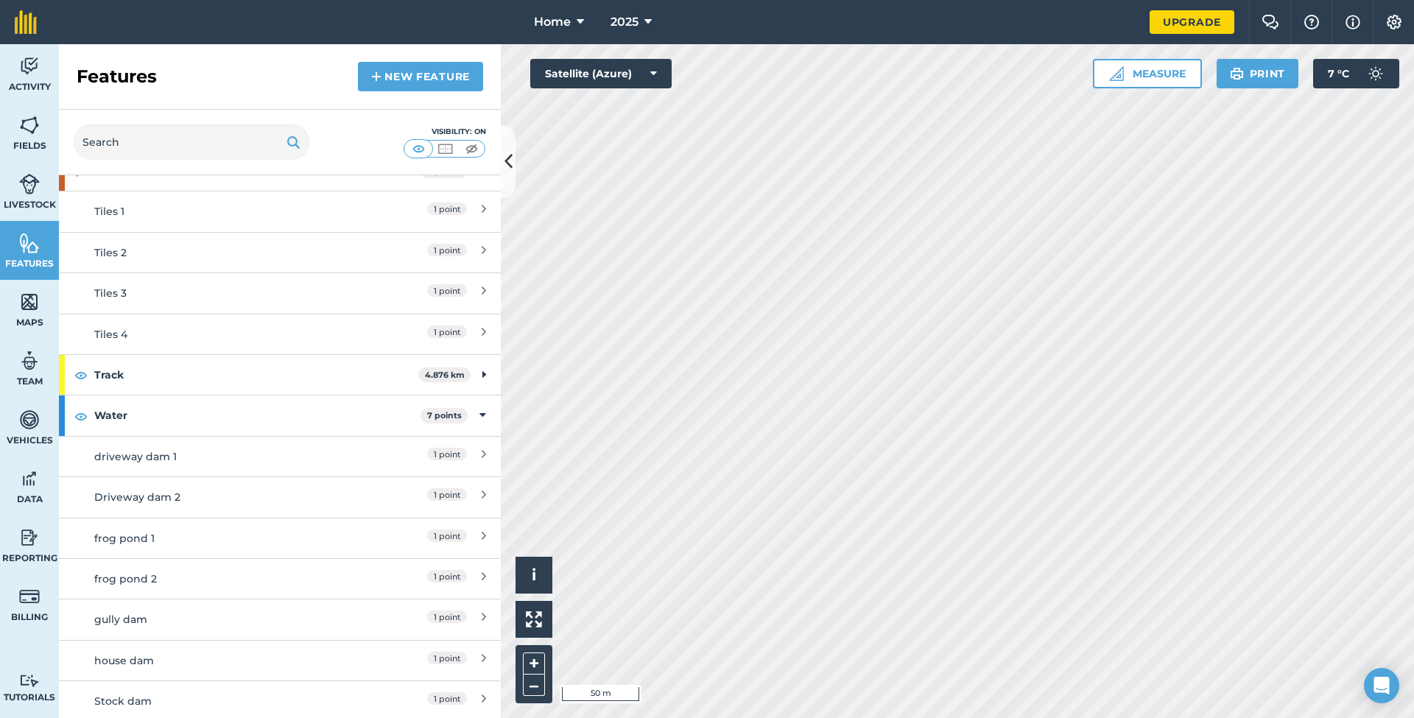
scroll to position [69, 0]
drag, startPoint x: 292, startPoint y: 82, endPoint x: 282, endPoint y: 97, distance: 18.2
click at [348, 55] on div "Features New feature" at bounding box center [280, 77] width 442 height 66
click at [443, 148] on img at bounding box center [445, 148] width 18 height 15
click at [448, 150] on img at bounding box center [445, 148] width 18 height 15
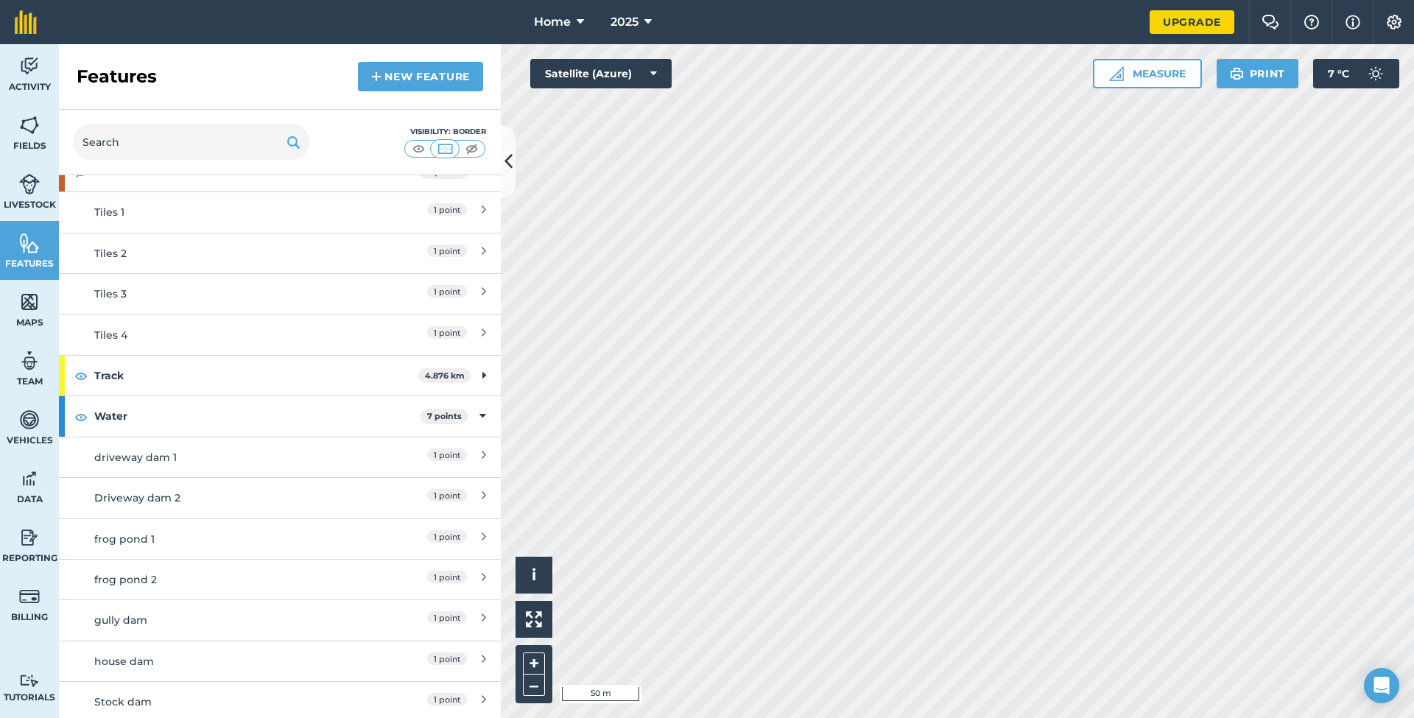
click at [421, 147] on img at bounding box center [419, 148] width 18 height 15
click at [471, 147] on img at bounding box center [472, 148] width 18 height 15
click at [420, 149] on img at bounding box center [419, 148] width 18 height 15
click at [648, 21] on icon at bounding box center [648, 22] width 7 height 18
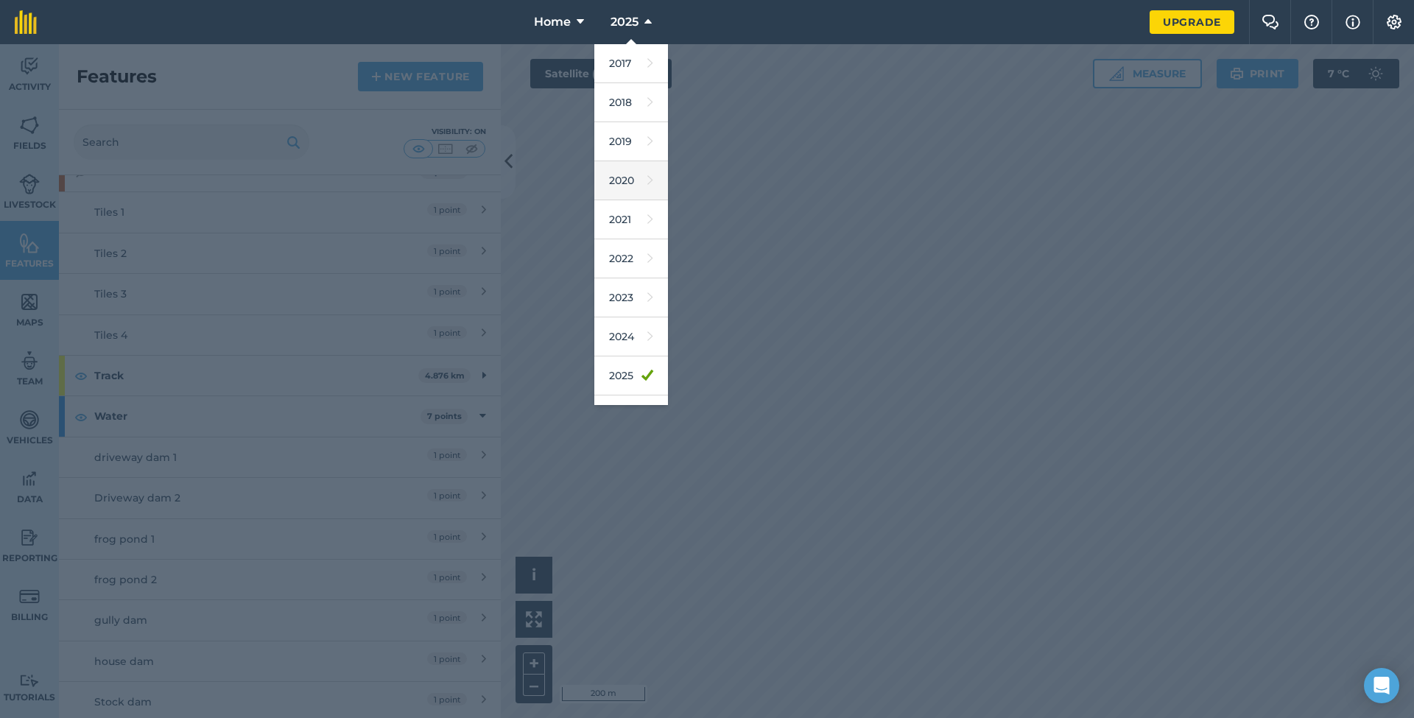
click at [637, 185] on link "2020" at bounding box center [631, 180] width 74 height 39
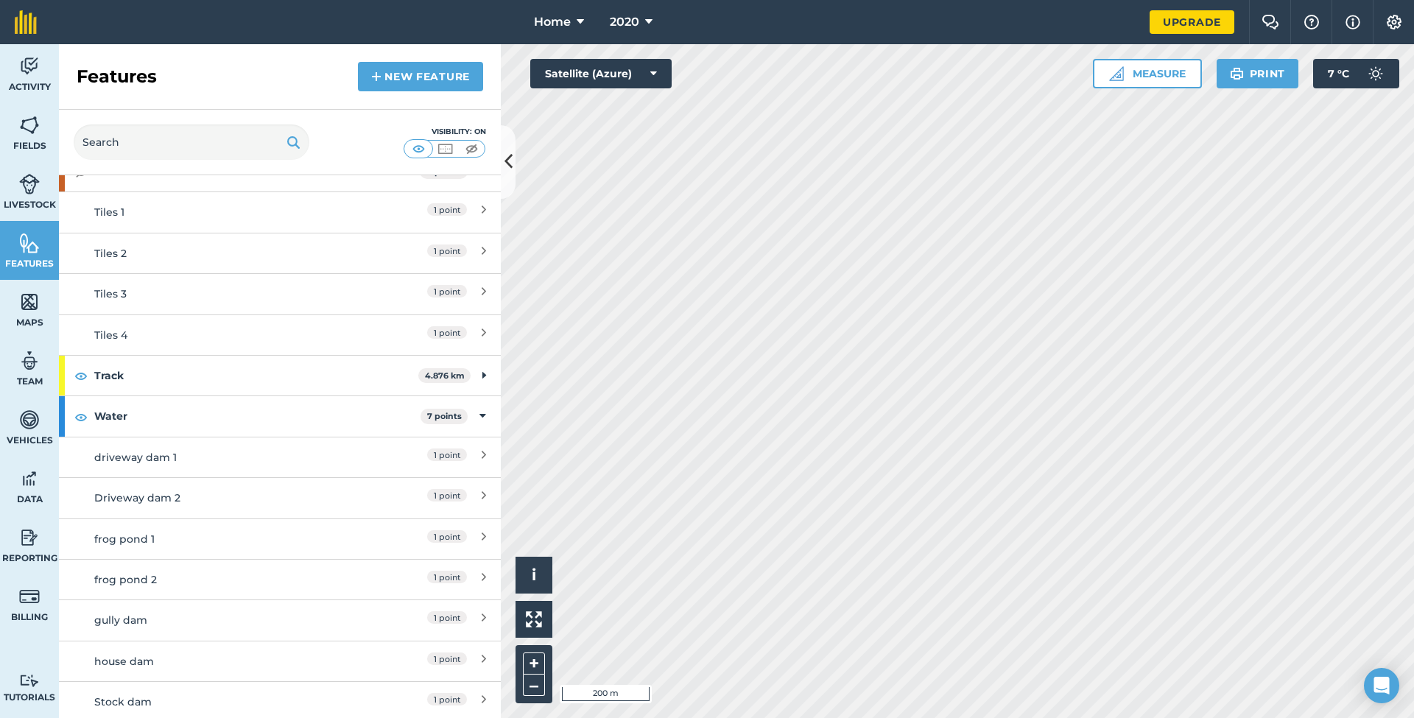
click at [653, 71] on icon at bounding box center [653, 73] width 7 height 15
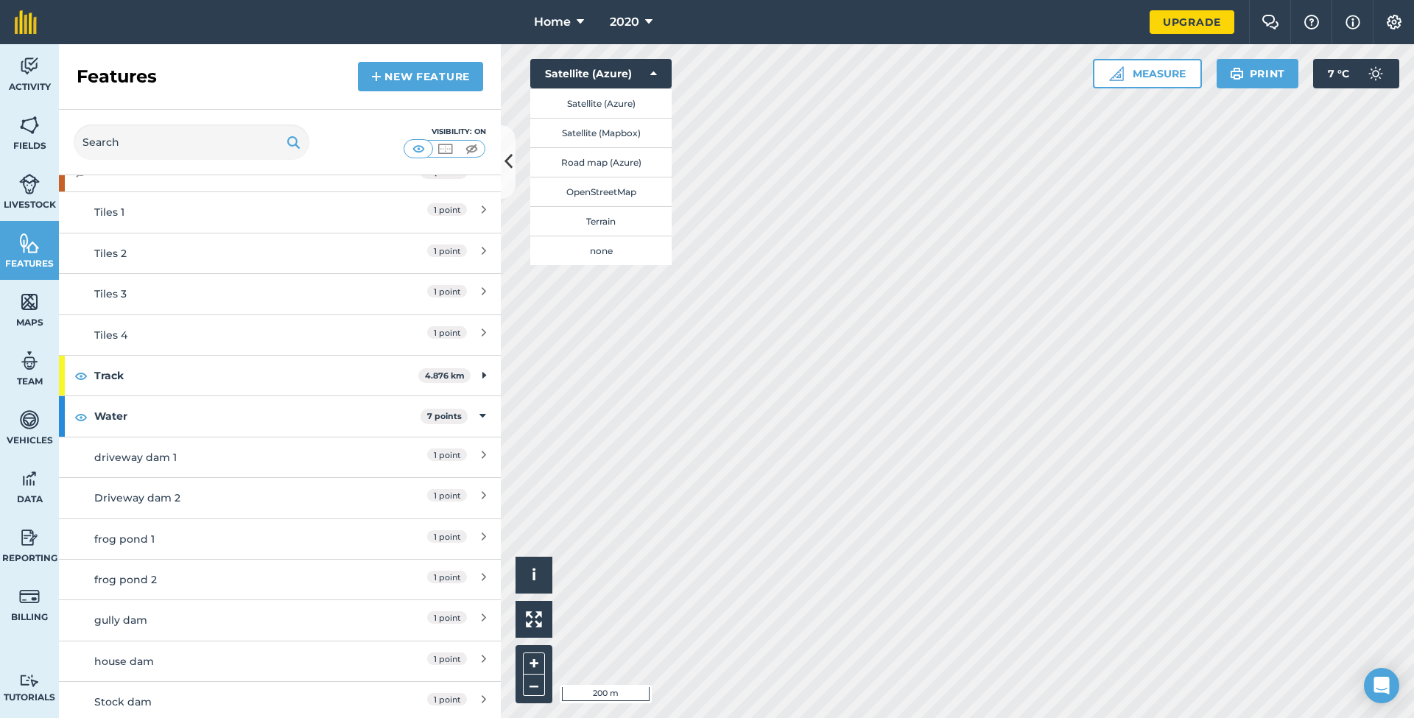
click at [597, 164] on button "Road map (Azure)" at bounding box center [600, 161] width 141 height 29
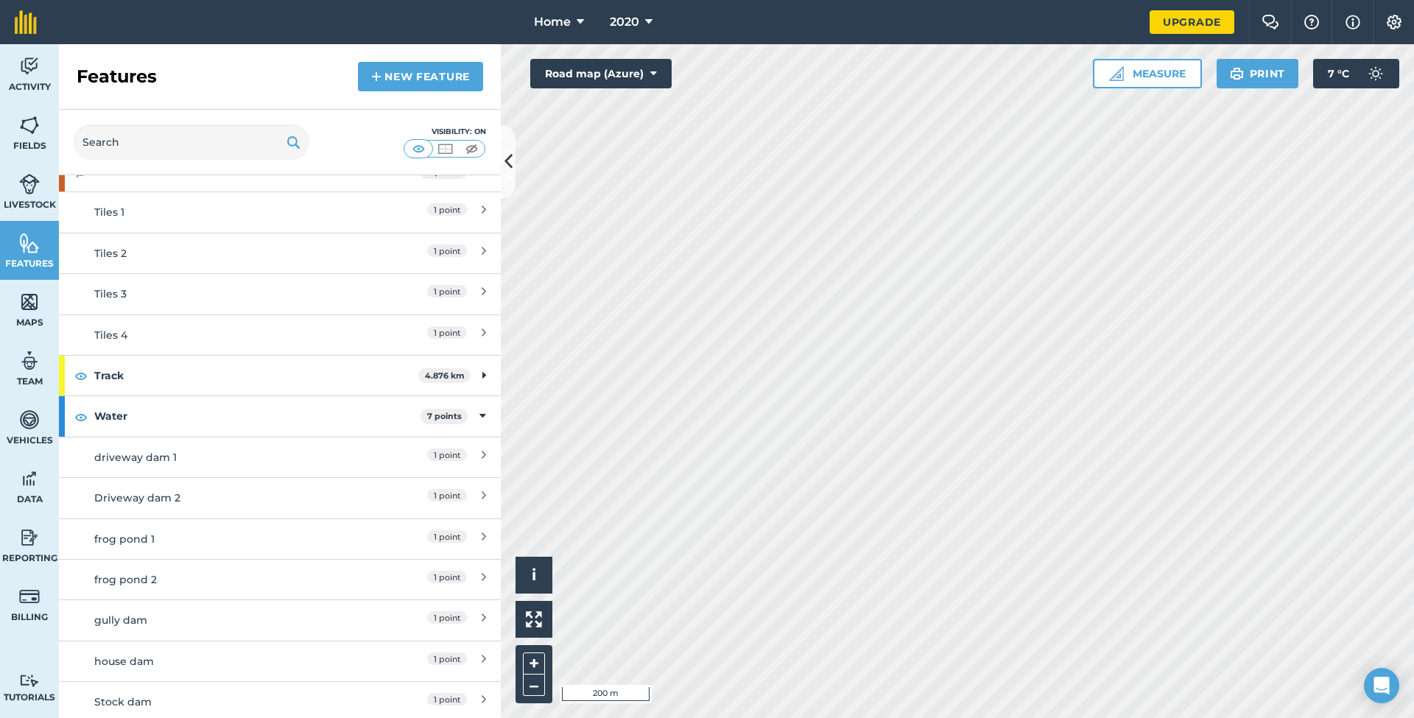
click at [653, 73] on icon at bounding box center [653, 73] width 7 height 15
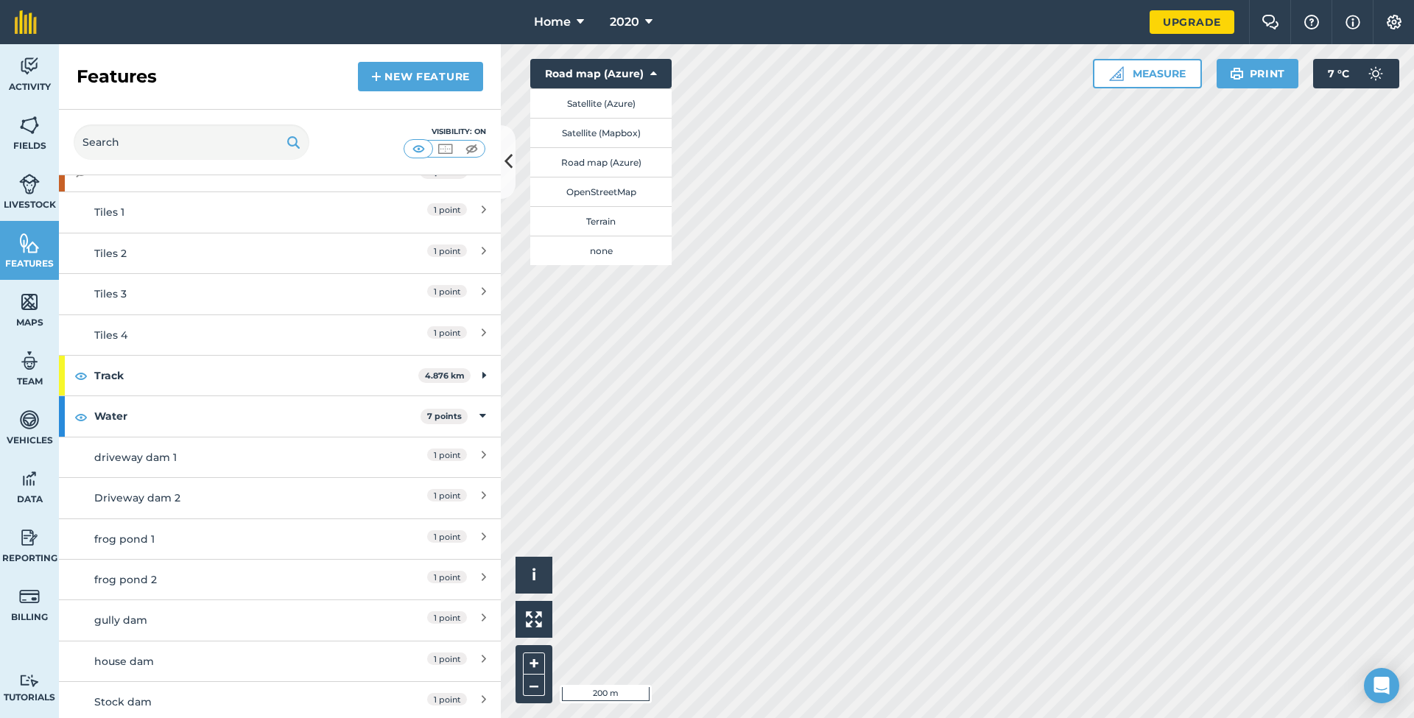
click at [599, 130] on button "Satellite (Mapbox)" at bounding box center [600, 132] width 141 height 29
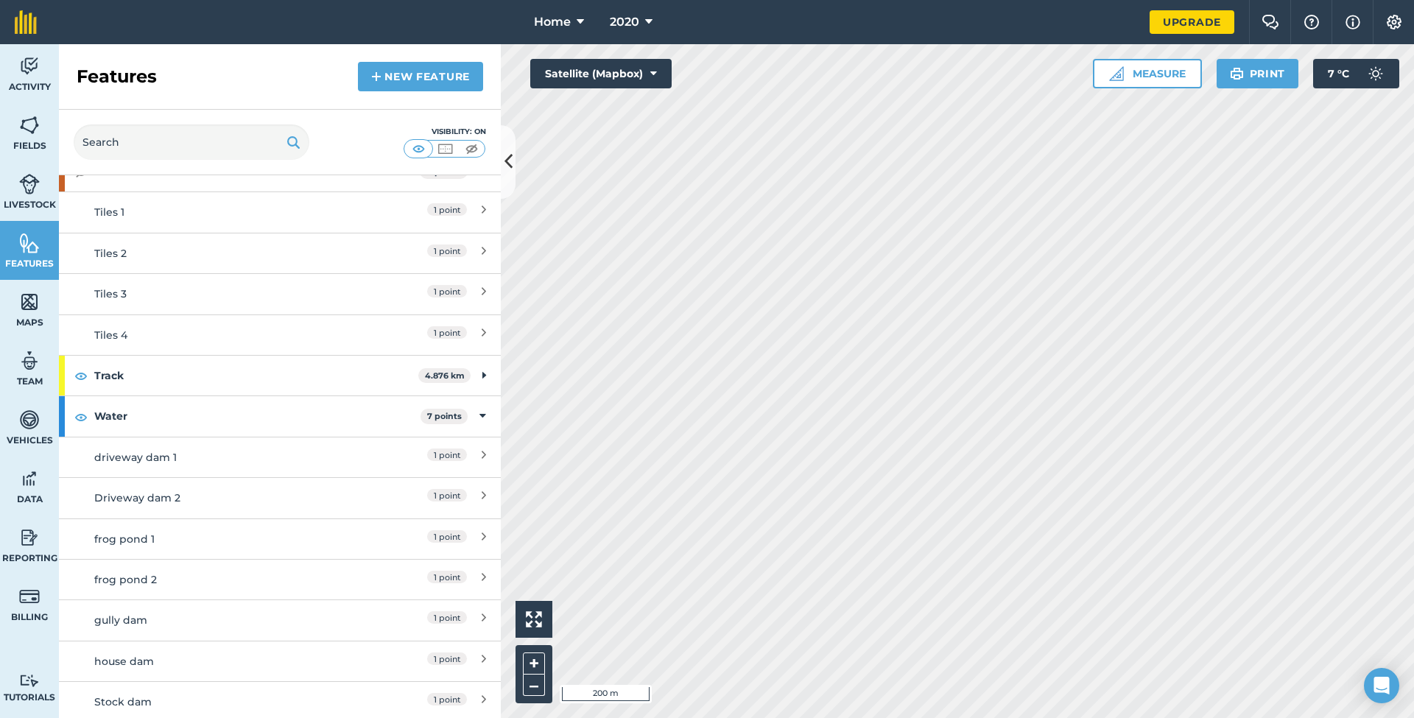
click at [653, 74] on icon at bounding box center [653, 73] width 7 height 15
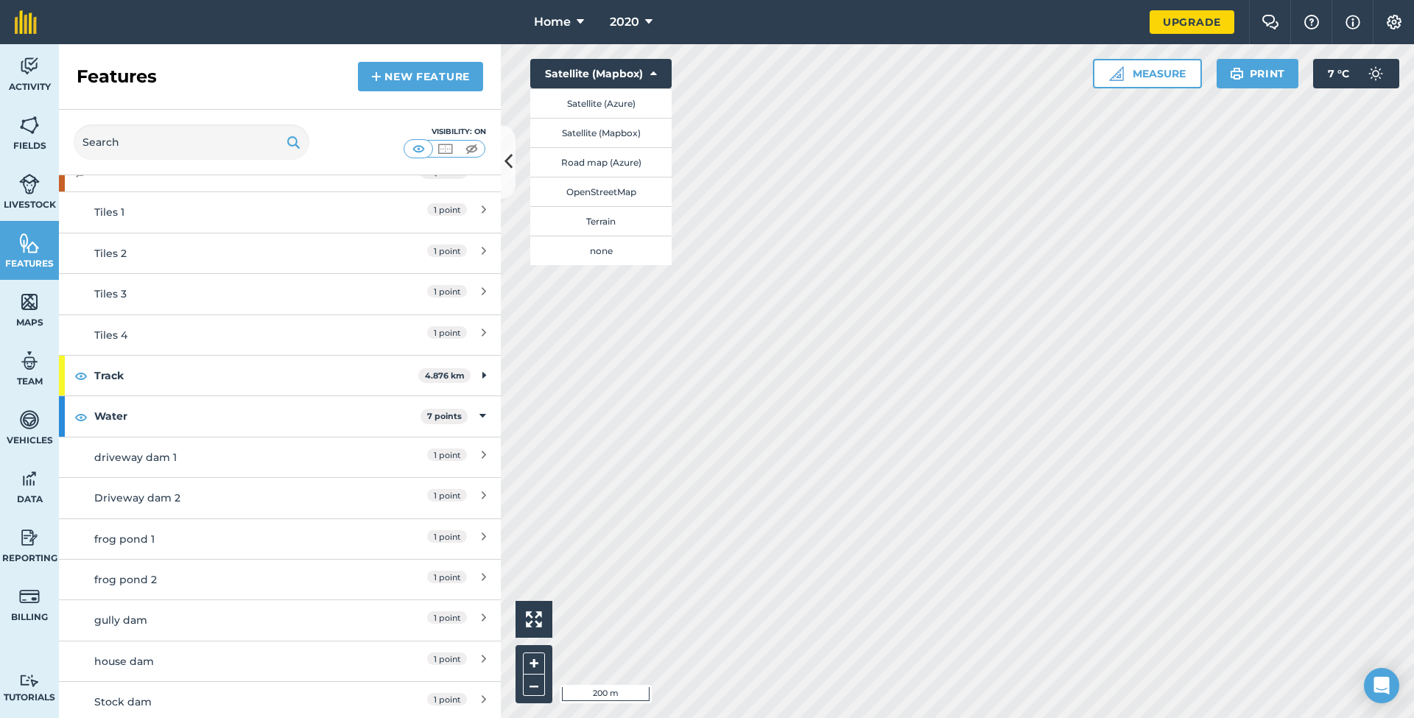
click at [651, 73] on icon at bounding box center [653, 73] width 7 height 15
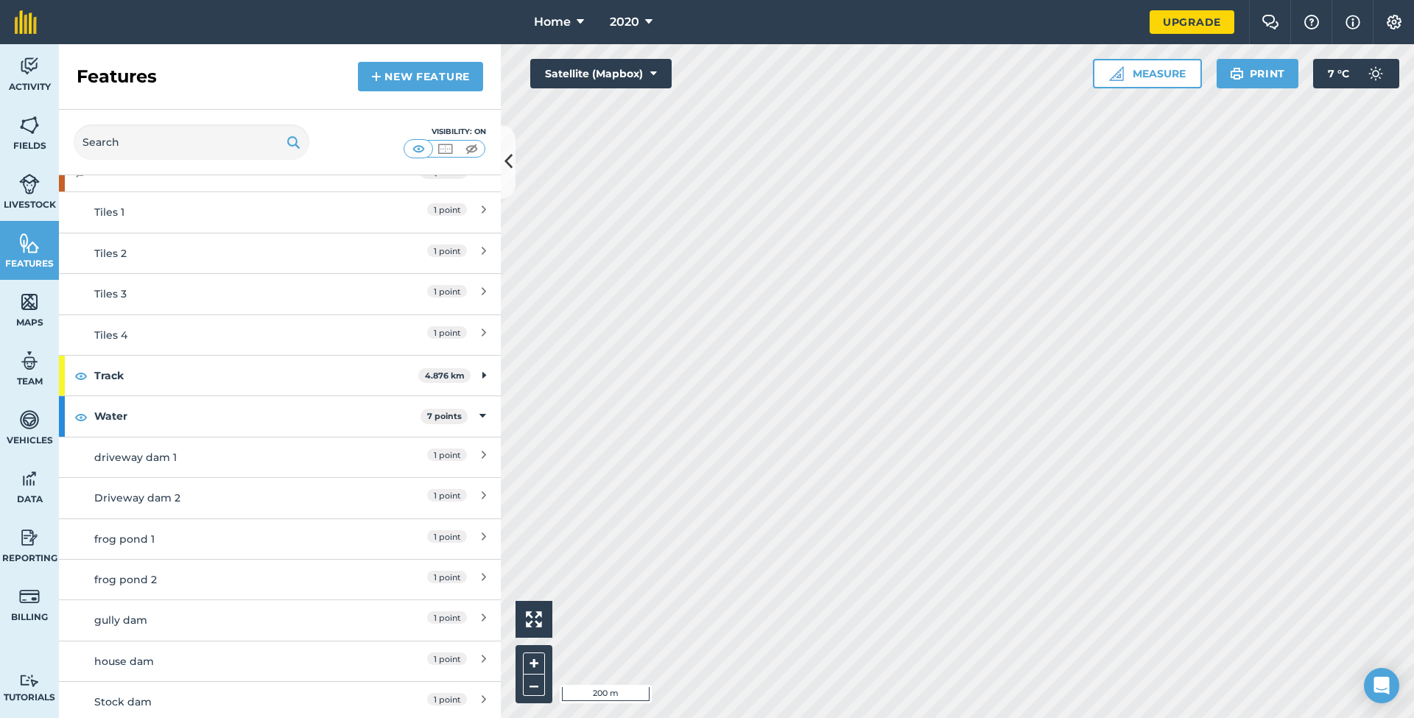
click at [583, 21] on icon at bounding box center [580, 22] width 7 height 18
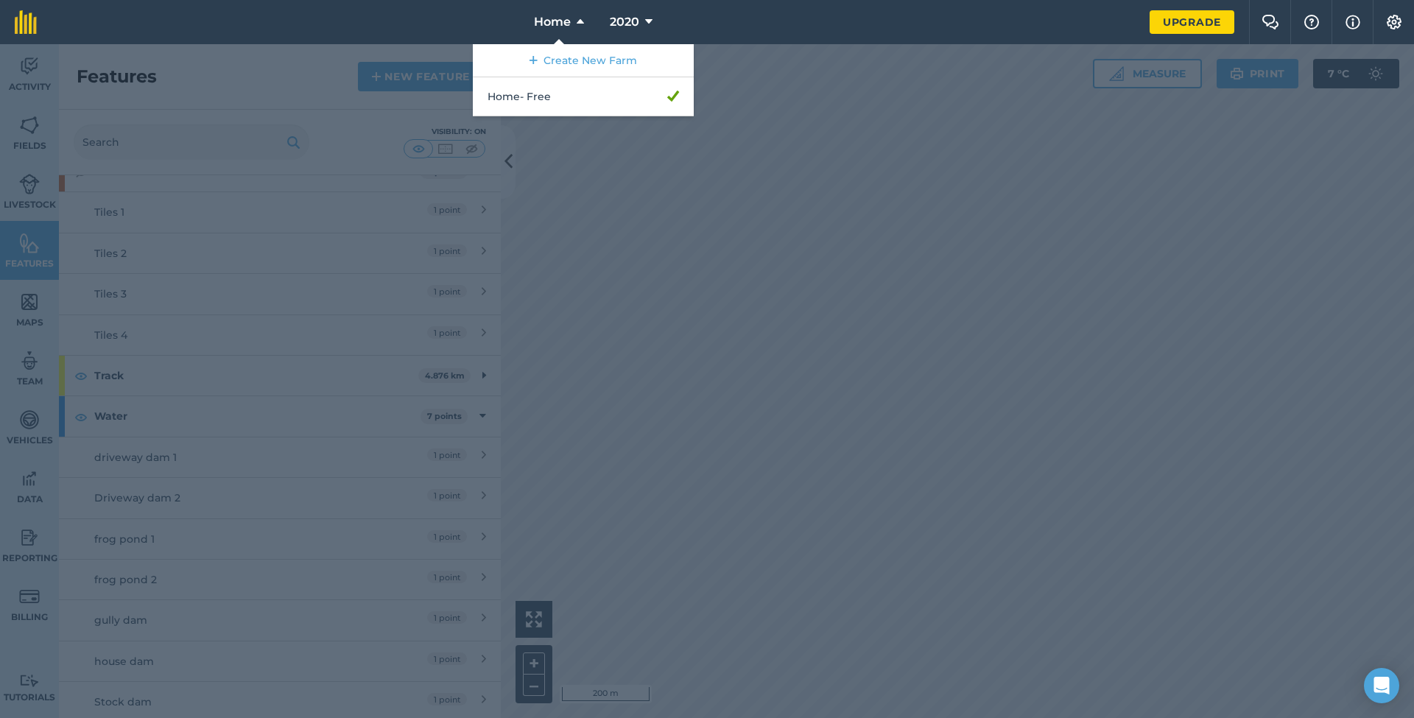
click at [731, 175] on div at bounding box center [707, 381] width 1414 height 674
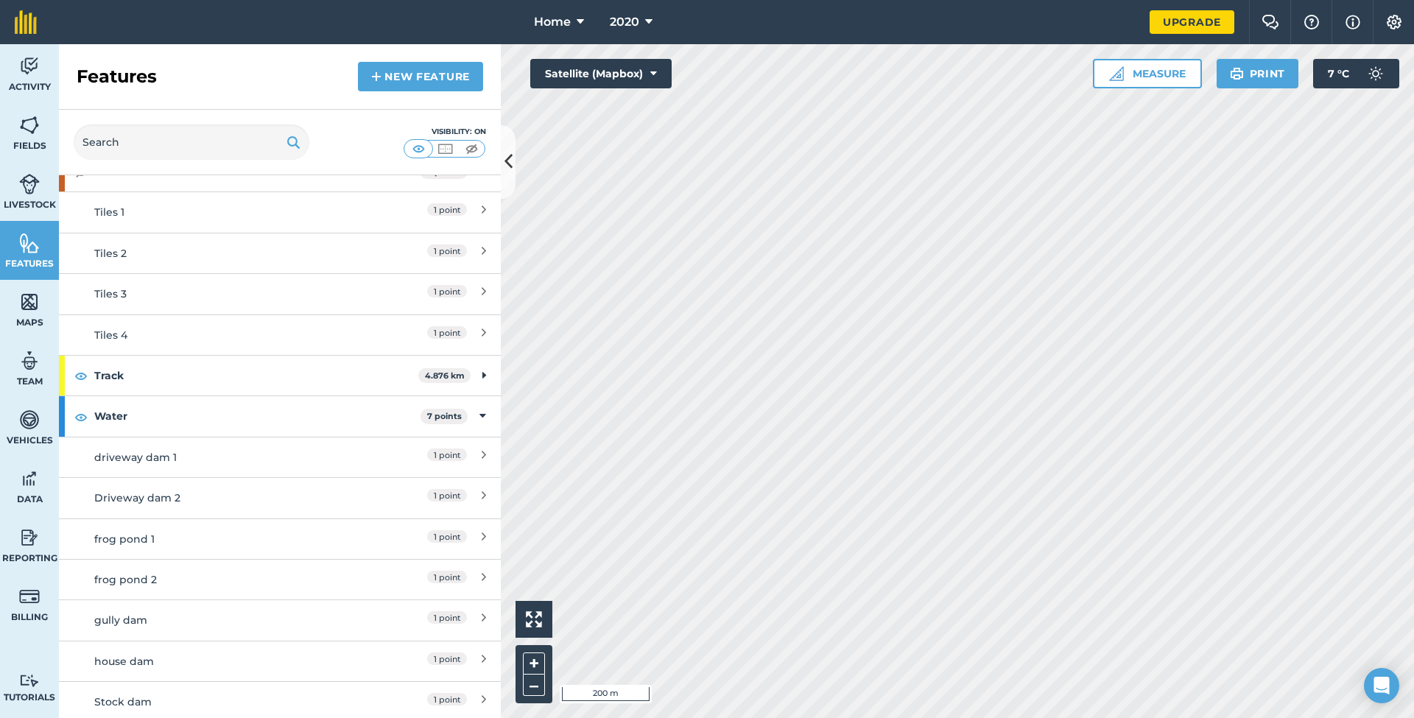
click at [36, 70] on img at bounding box center [29, 66] width 21 height 22
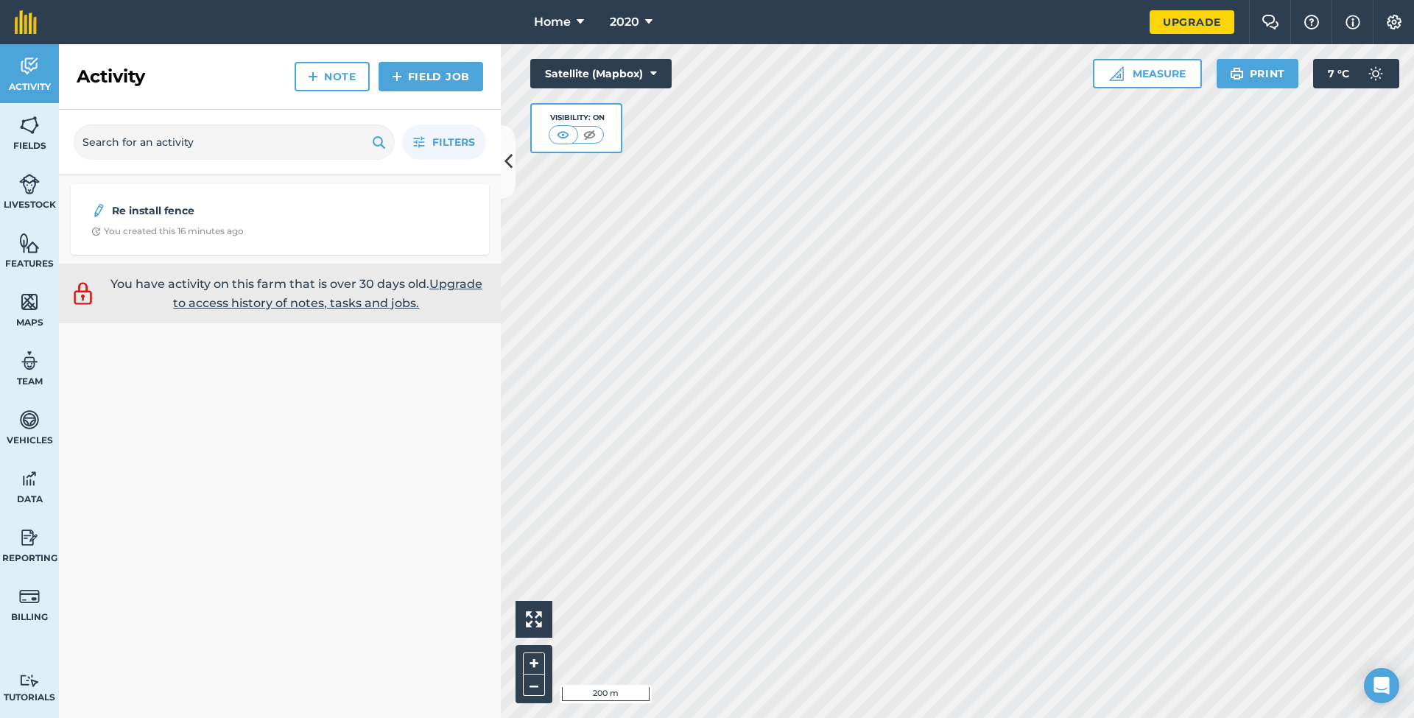
click at [513, 164] on button at bounding box center [508, 162] width 15 height 74
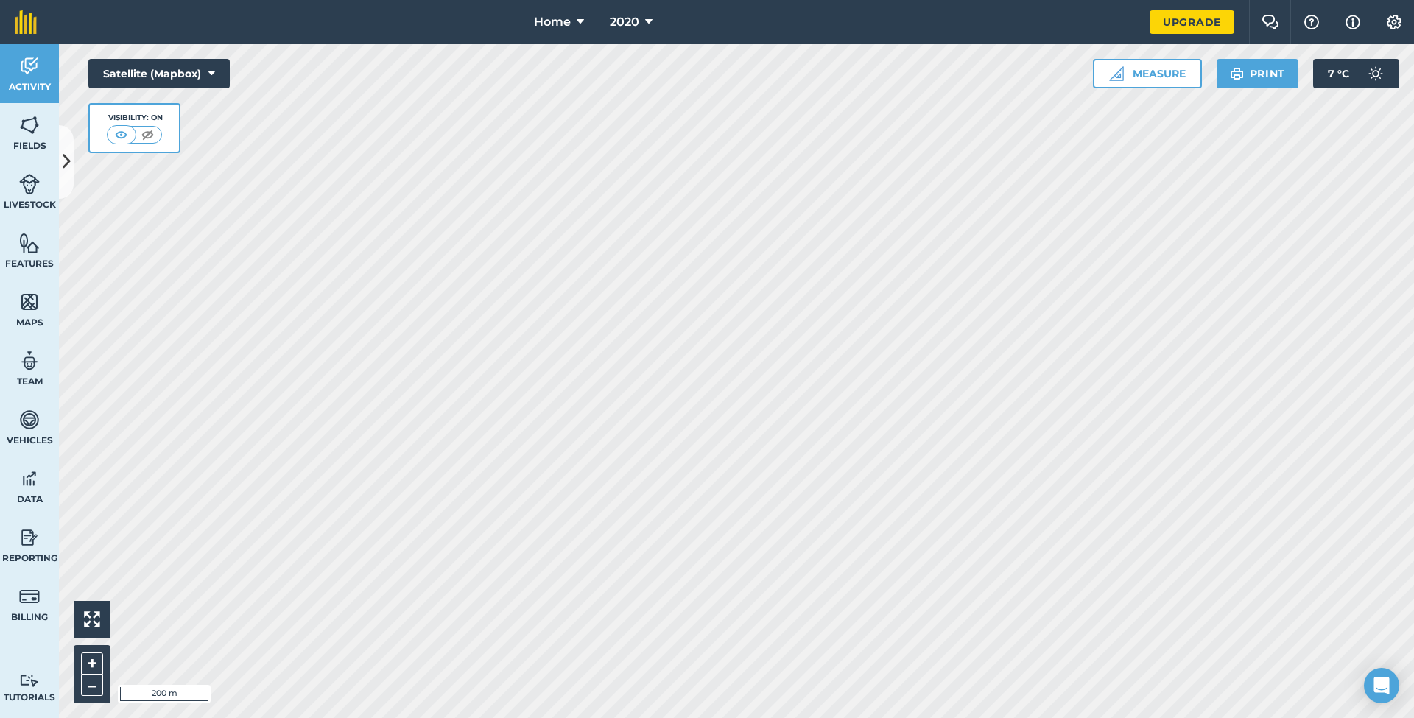
click at [37, 72] on img at bounding box center [29, 66] width 21 height 22
click at [66, 158] on icon at bounding box center [67, 162] width 8 height 26
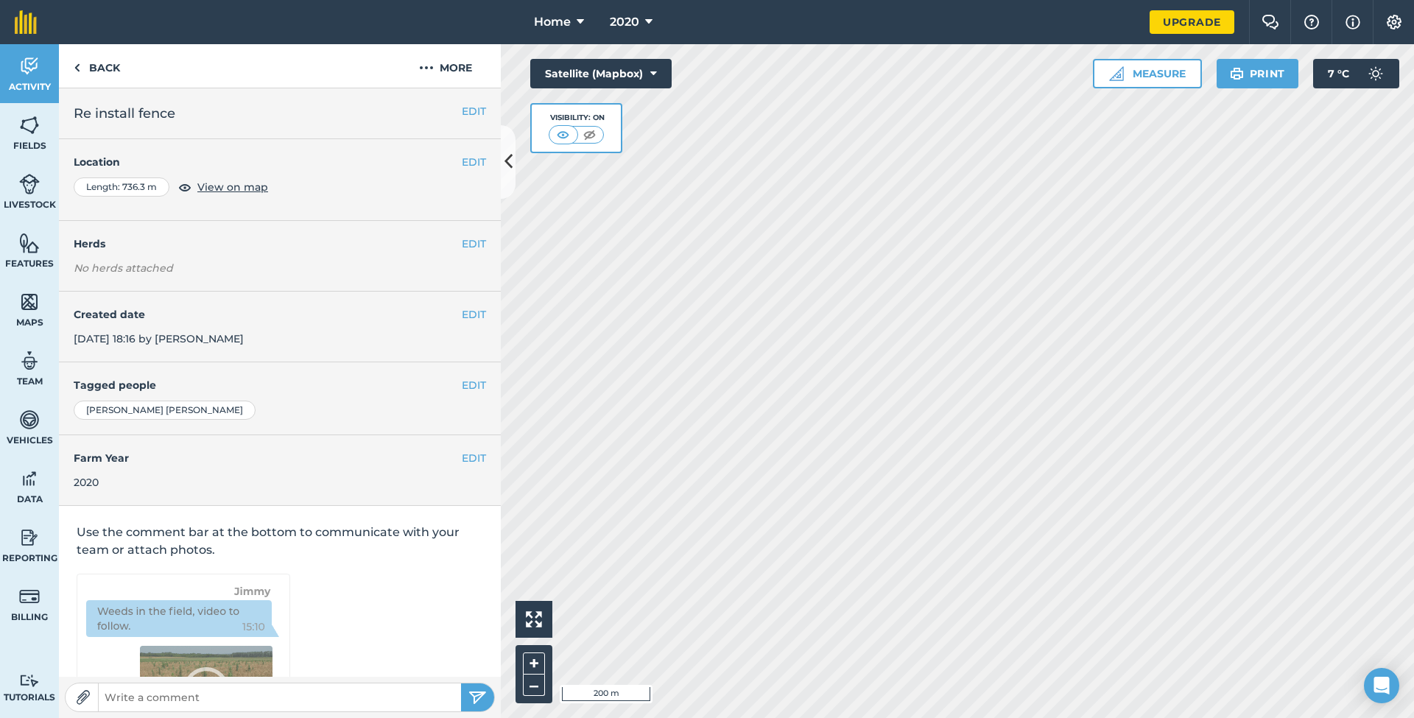
click at [593, 133] on img at bounding box center [589, 134] width 18 height 15
click at [562, 133] on img at bounding box center [564, 134] width 18 height 15
click at [452, 66] on button "More" at bounding box center [445, 65] width 110 height 43
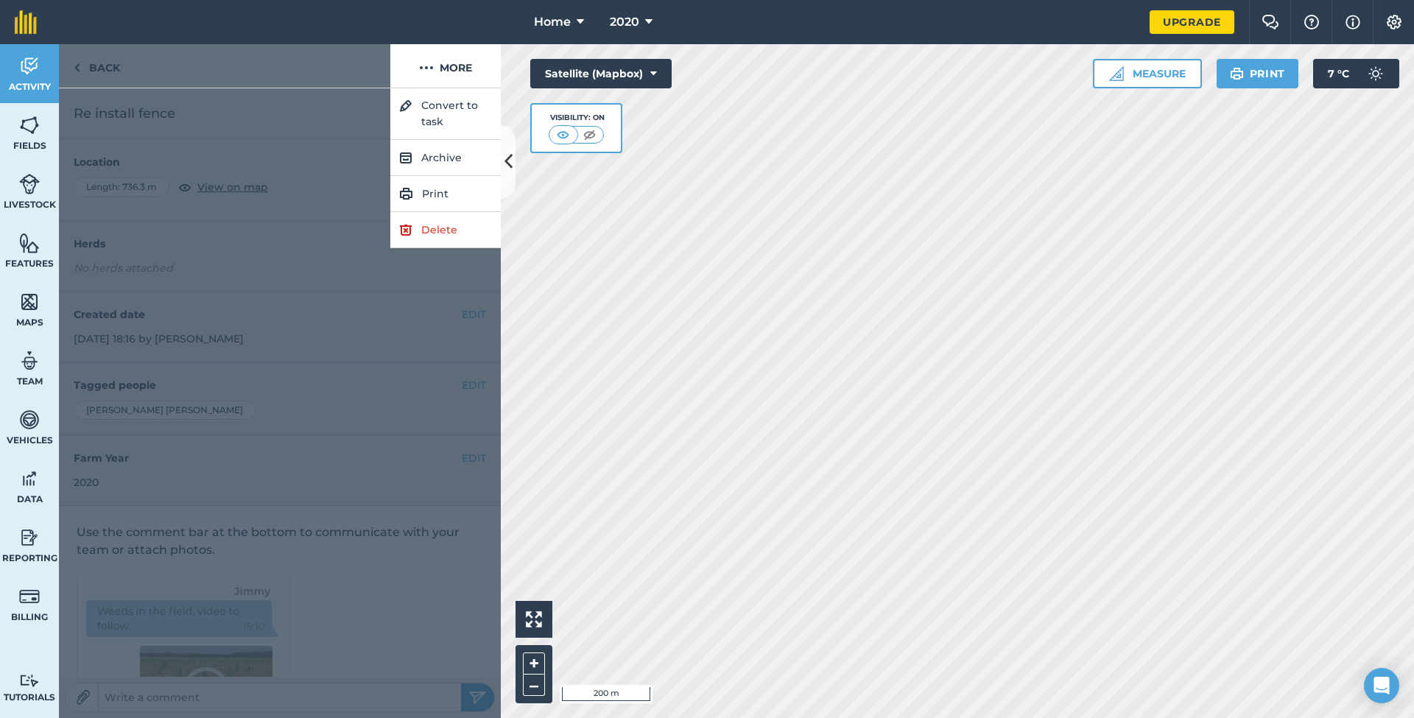
click at [446, 231] on link "Delete" at bounding box center [445, 230] width 110 height 36
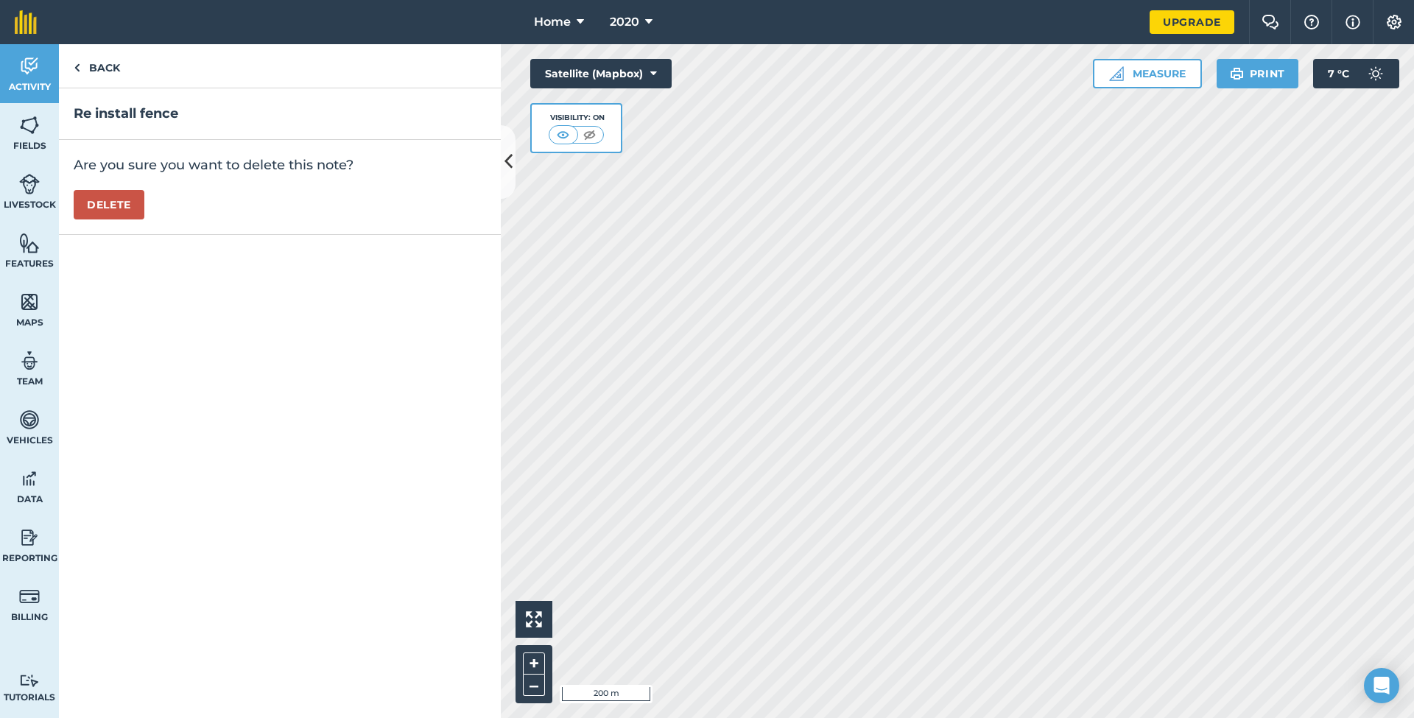
click at [130, 202] on button "Delete" at bounding box center [109, 204] width 71 height 29
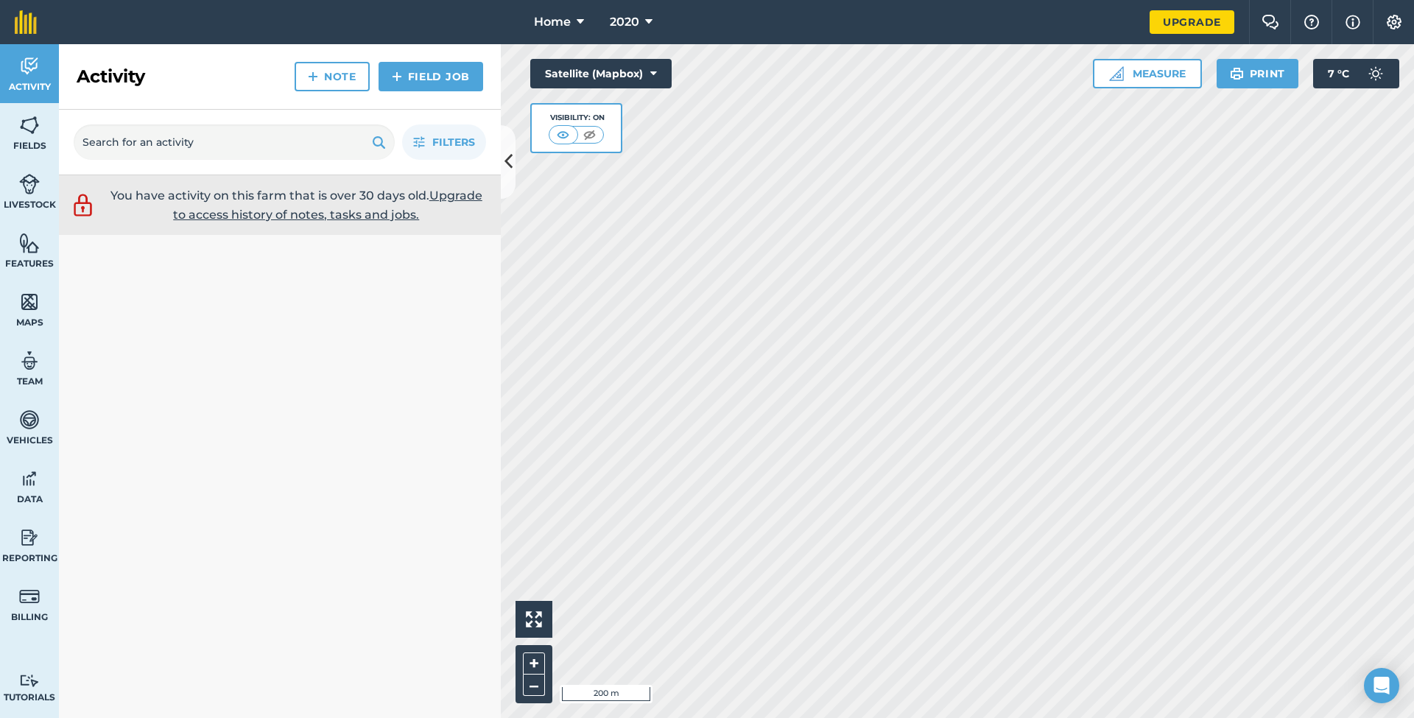
click at [509, 156] on icon at bounding box center [509, 162] width 8 height 26
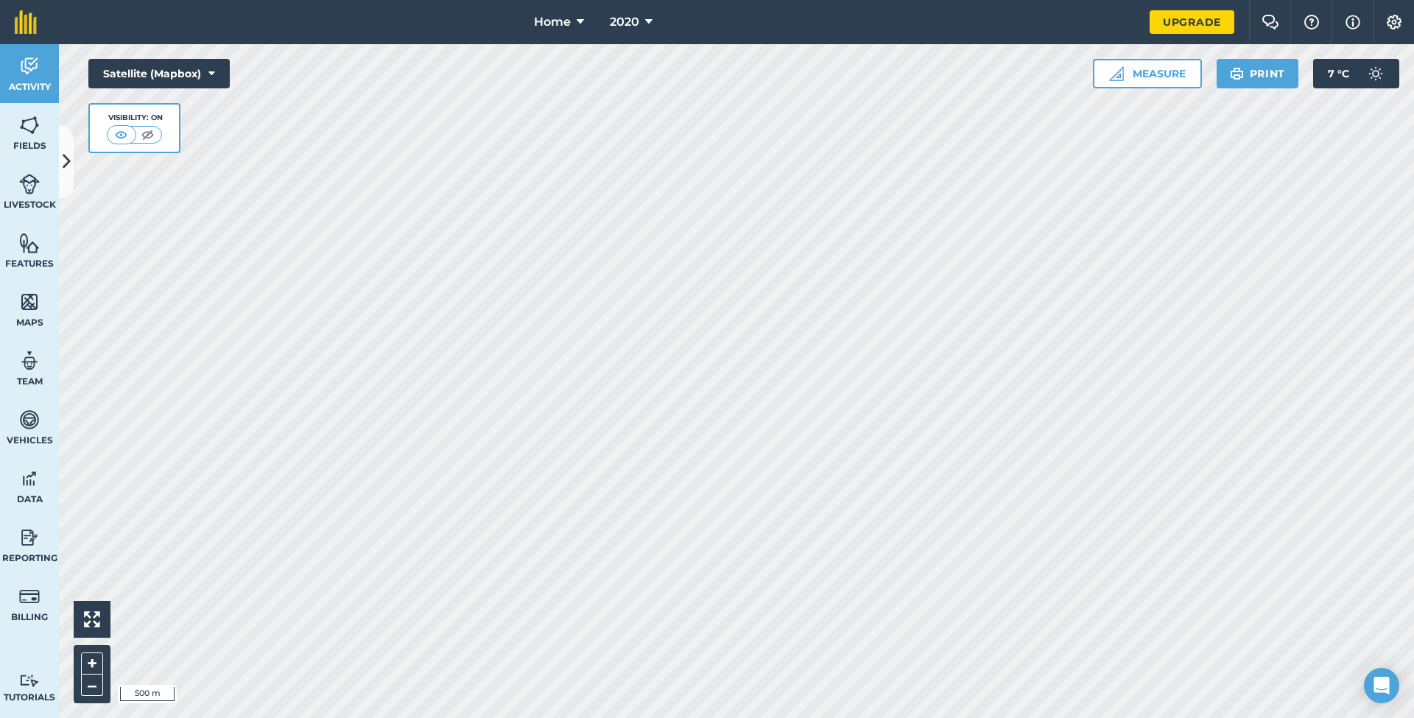
click at [36, 249] on img at bounding box center [29, 243] width 21 height 22
click at [69, 162] on icon at bounding box center [67, 162] width 8 height 26
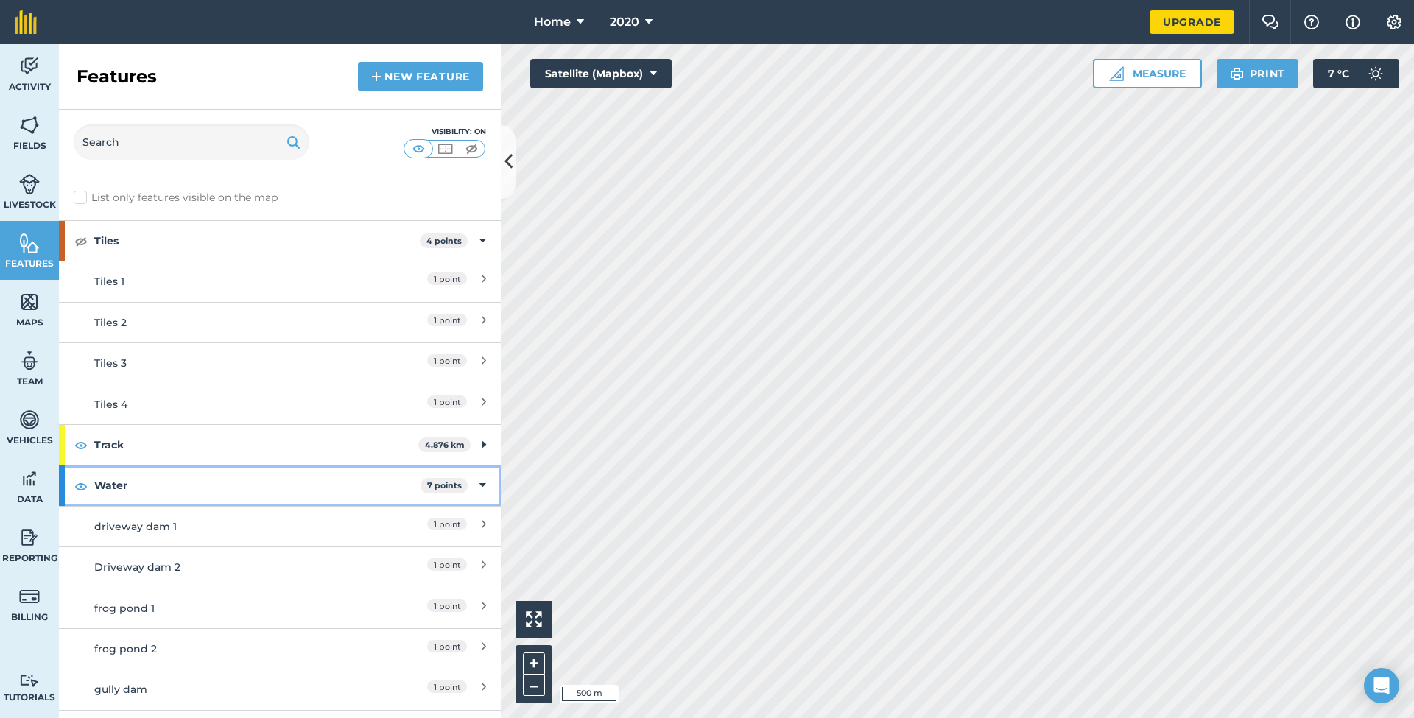
drag, startPoint x: 80, startPoint y: 485, endPoint x: 80, endPoint y: 477, distance: 8.1
click at [80, 484] on img at bounding box center [80, 486] width 13 height 18
click at [79, 442] on img at bounding box center [80, 445] width 13 height 18
click at [511, 171] on icon at bounding box center [509, 162] width 8 height 26
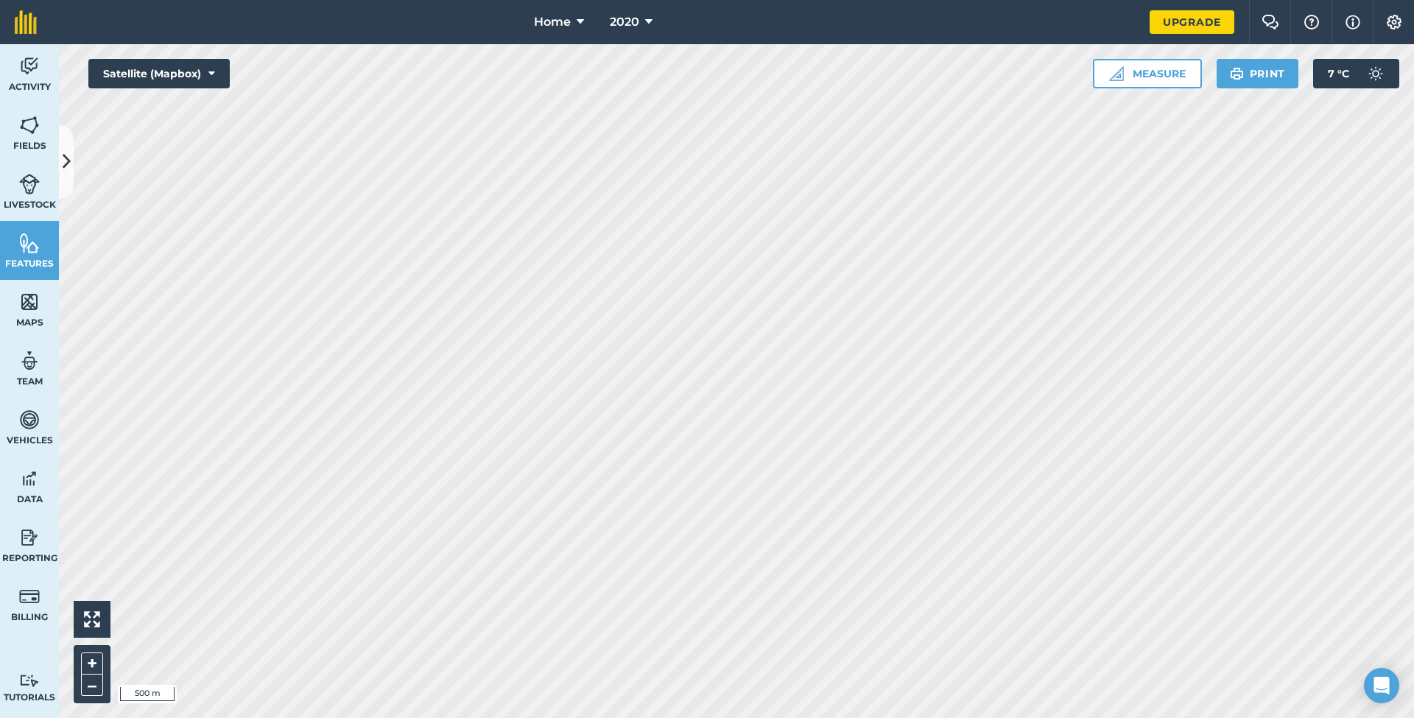
click at [71, 165] on button at bounding box center [66, 162] width 15 height 74
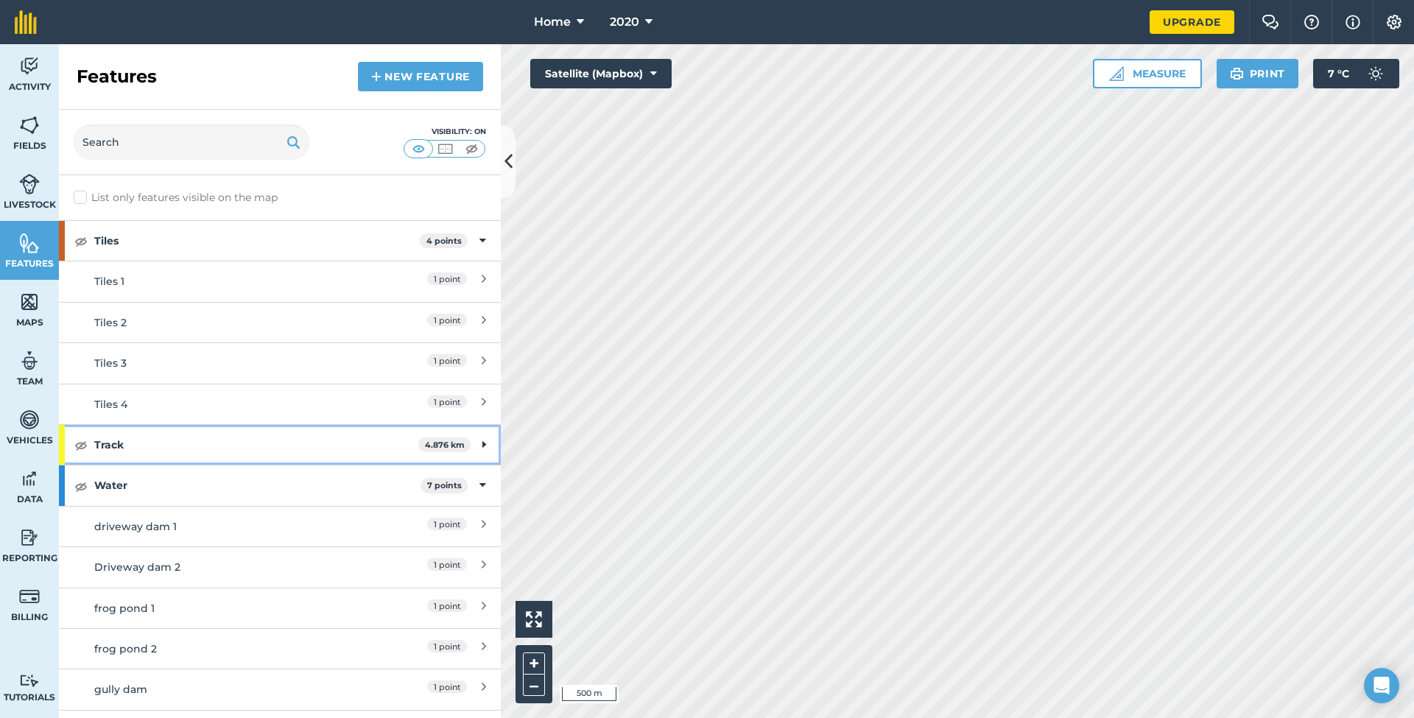
click at [81, 440] on img at bounding box center [80, 445] width 13 height 18
click at [80, 483] on img at bounding box center [80, 486] width 13 height 18
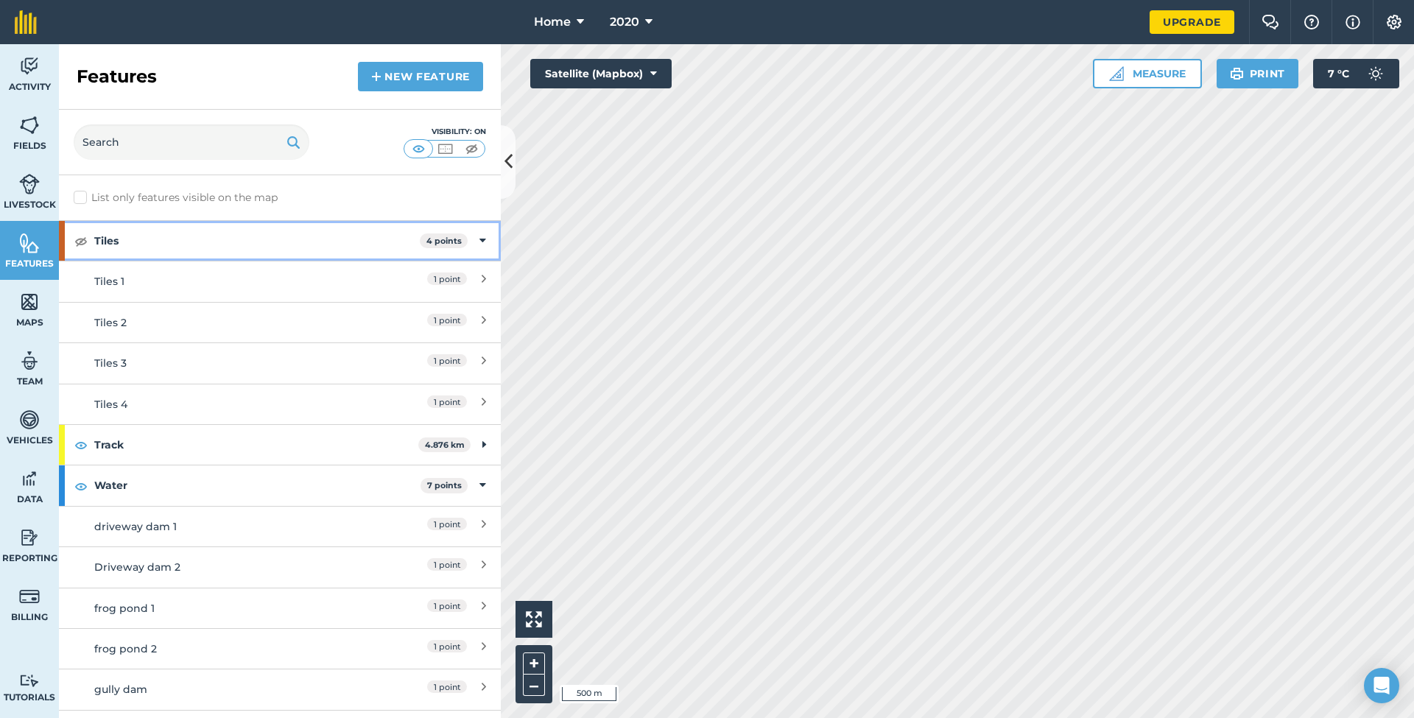
click at [81, 241] on img at bounding box center [80, 241] width 13 height 18
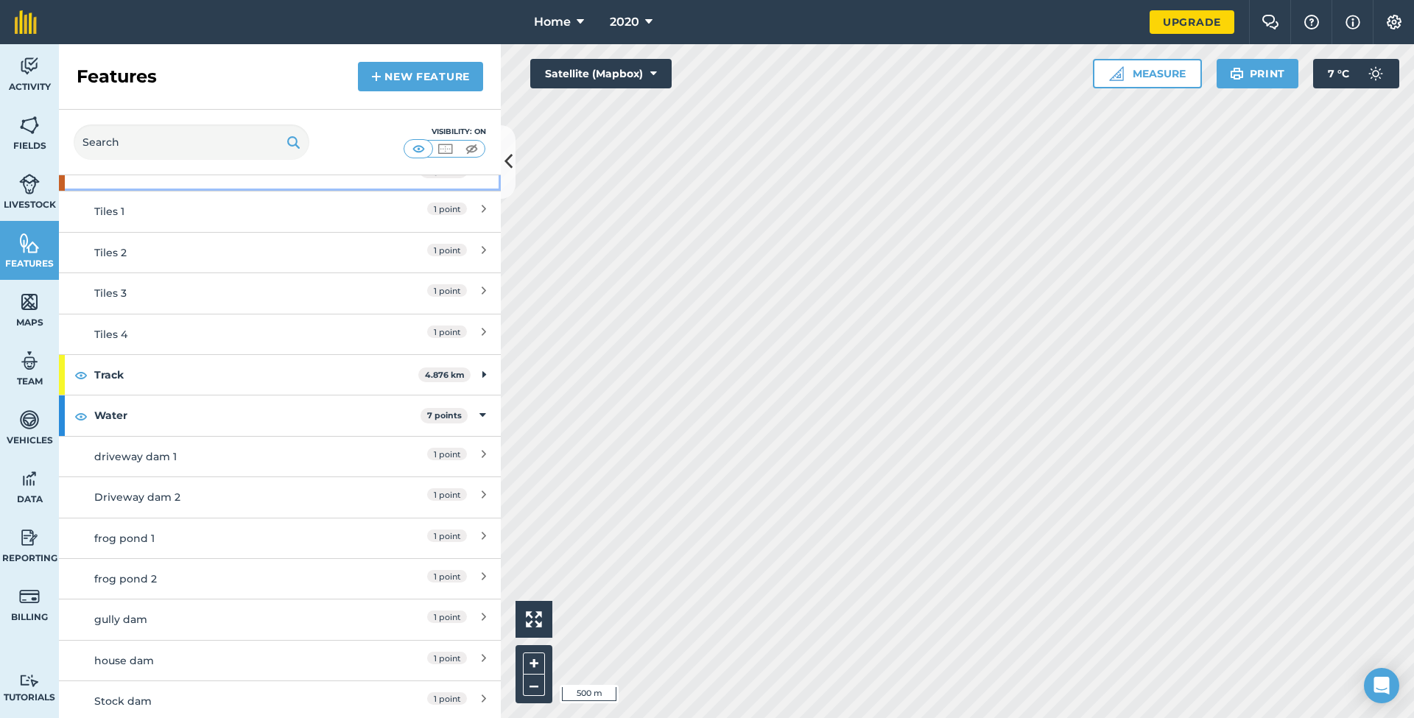
scroll to position [69, 0]
